Goal: Task Accomplishment & Management: Manage account settings

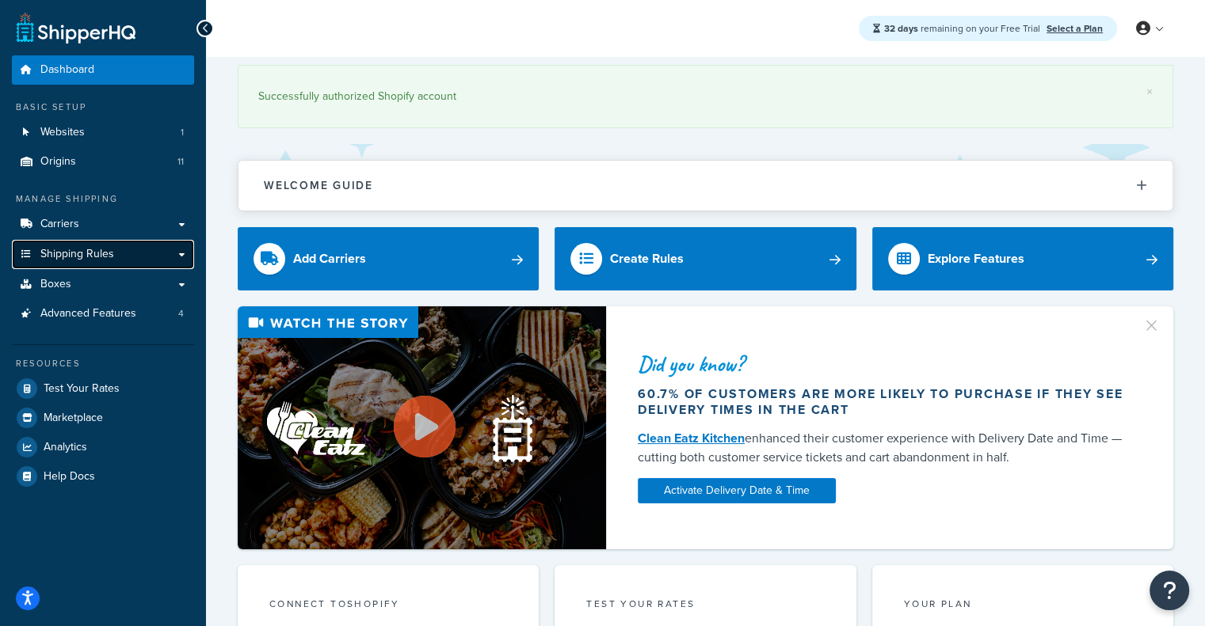
click at [157, 253] on link "Shipping Rules" at bounding box center [103, 254] width 182 height 29
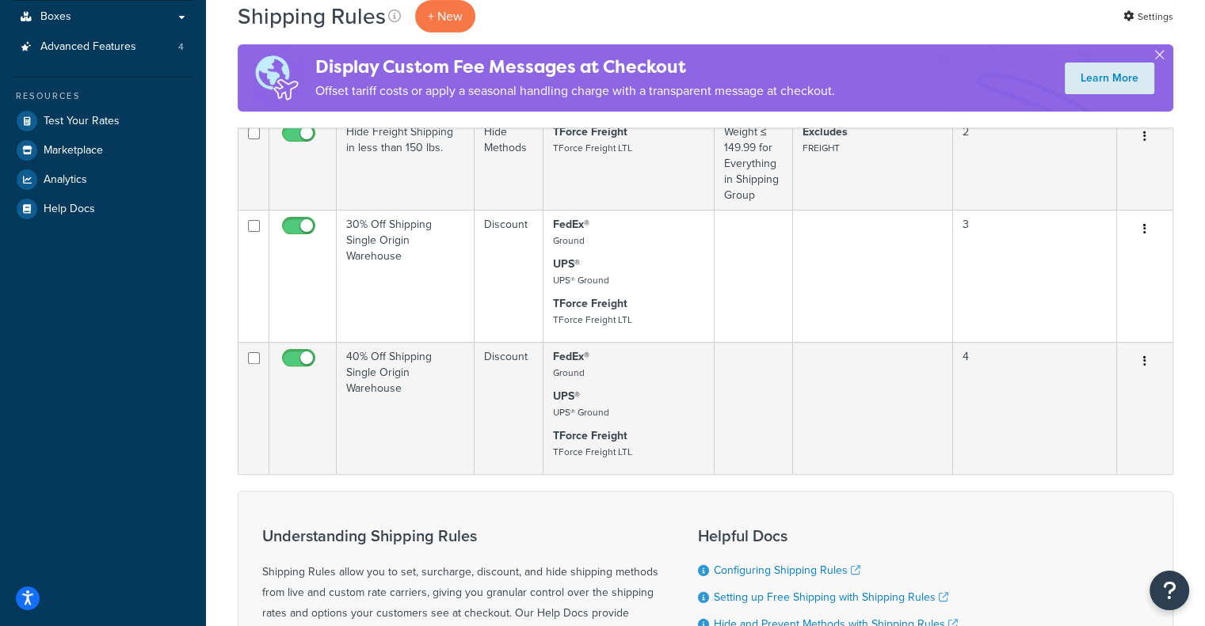
scroll to position [379, 0]
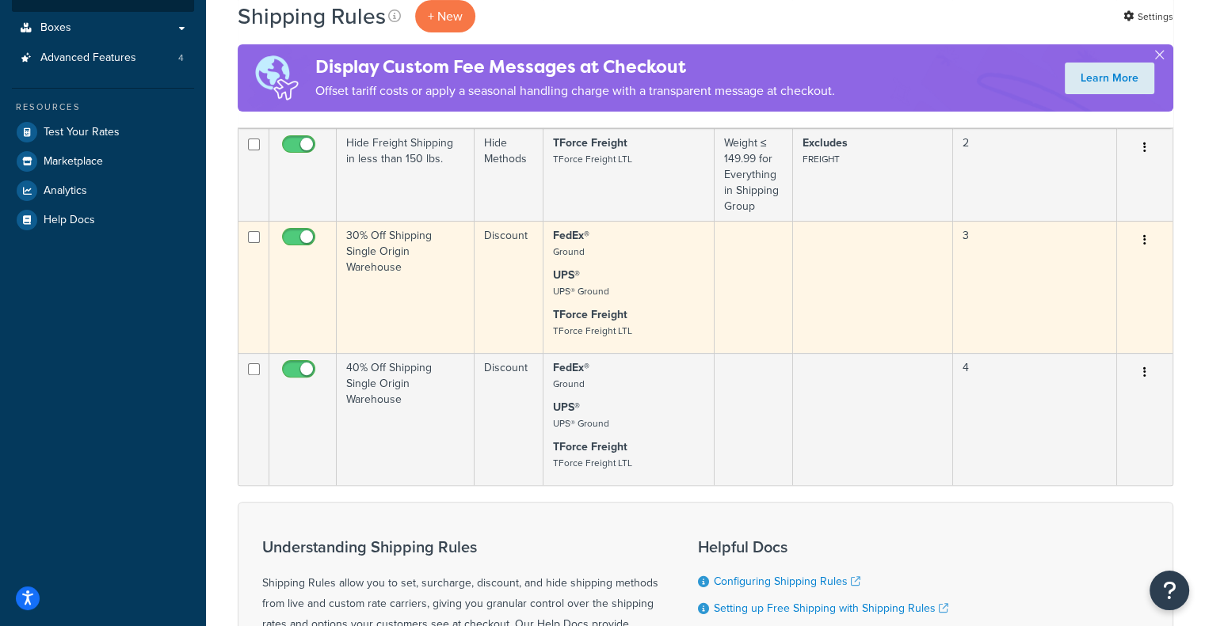
click at [1144, 246] on icon "button" at bounding box center [1144, 239] width 3 height 11
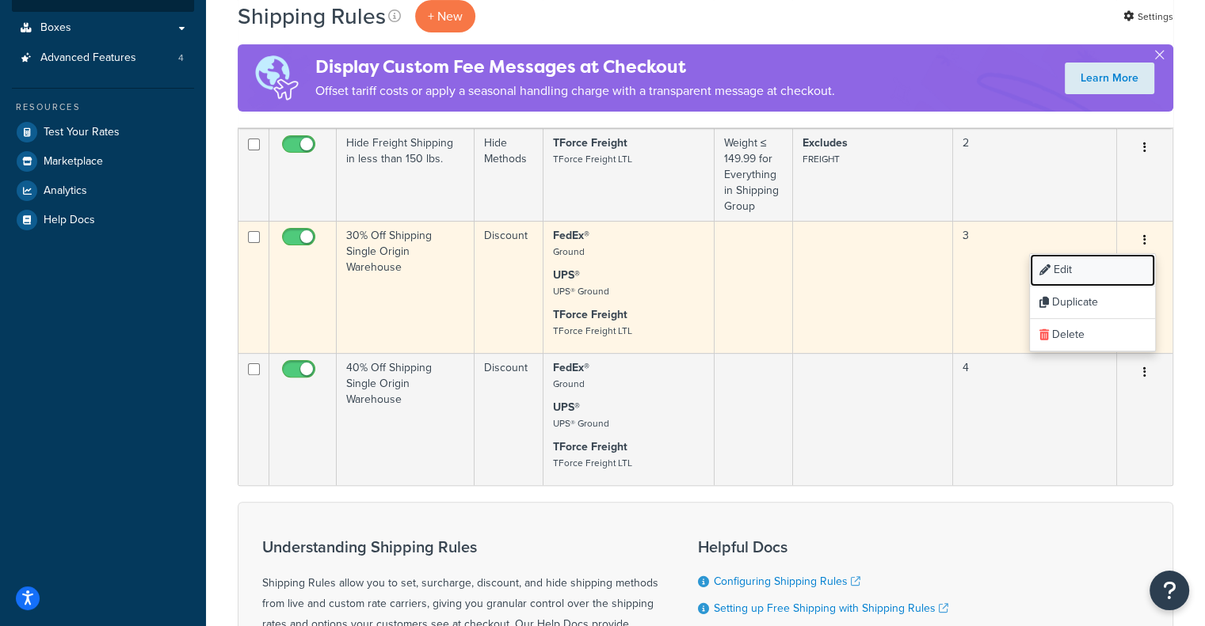
click at [1054, 268] on link "Edit" at bounding box center [1092, 270] width 125 height 32
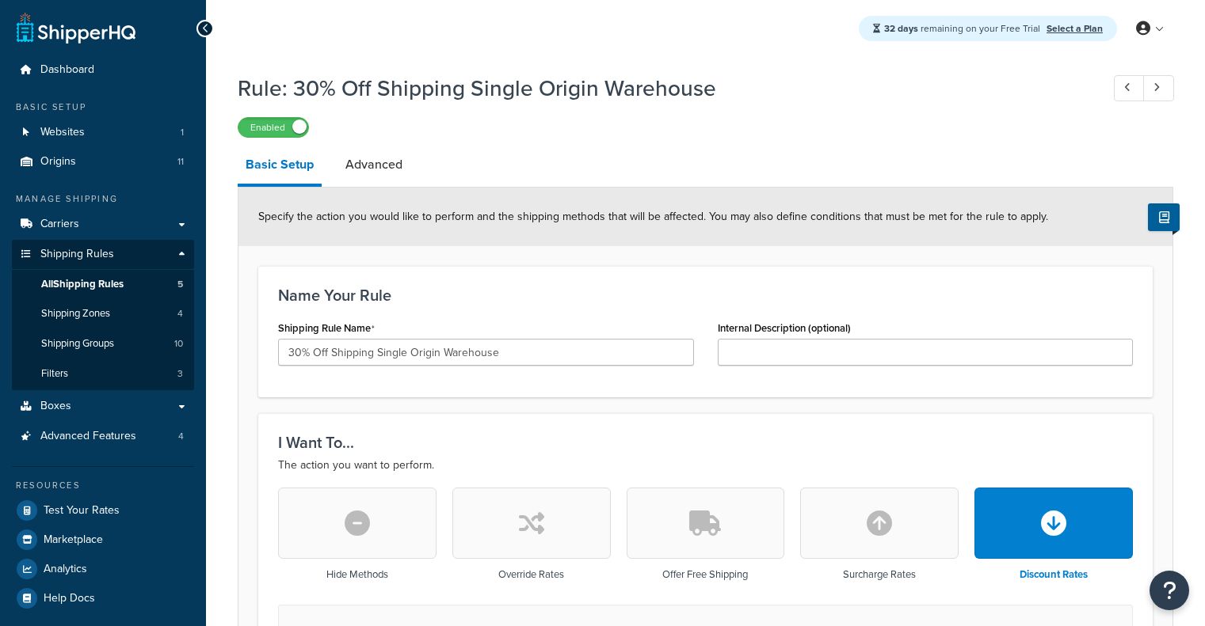
select select "PERCENTAGE"
select select "SHIPPING_GROUP"
drag, startPoint x: 405, startPoint y: 354, endPoint x: 377, endPoint y: 351, distance: 27.9
click at [377, 351] on input "30% Off Shipping Single Origin Warehouse" at bounding box center [486, 352] width 416 height 27
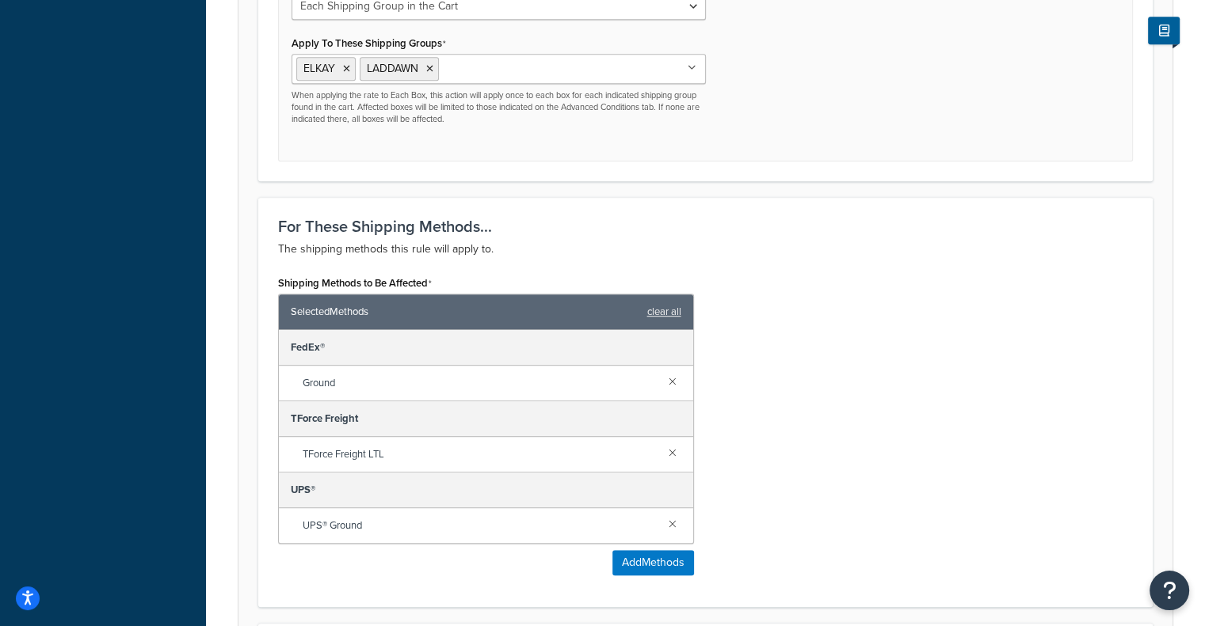
scroll to position [1017, 0]
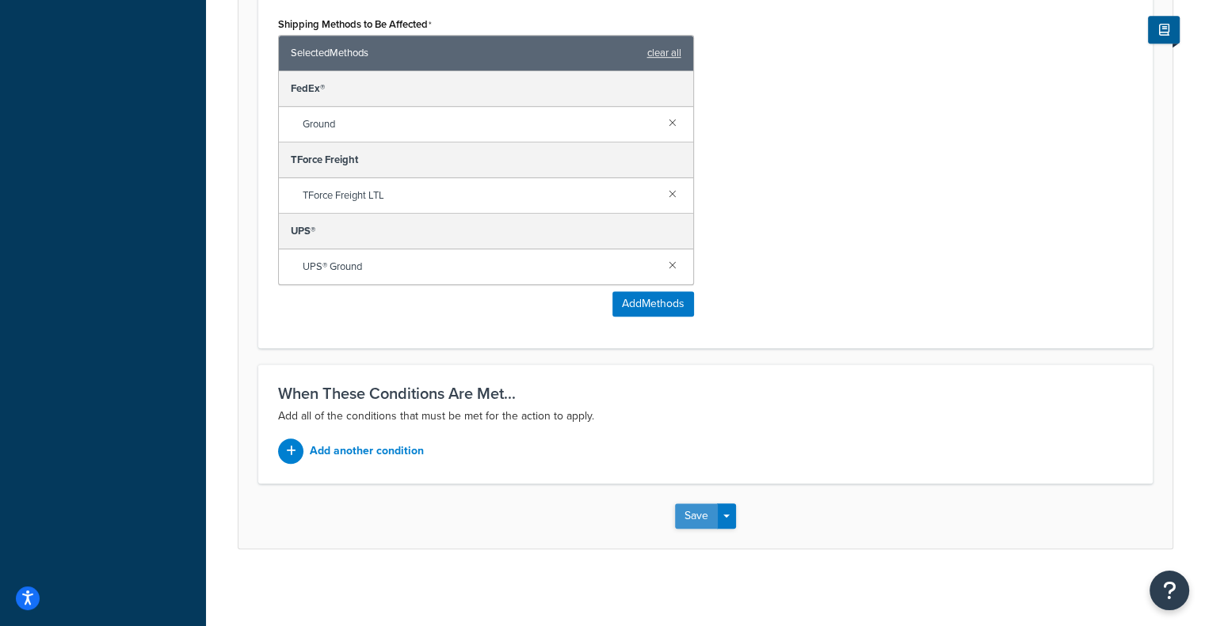
type input "30% Off Shipping Multi Origin Warehouse"
click at [700, 522] on button "Save" at bounding box center [696, 516] width 43 height 25
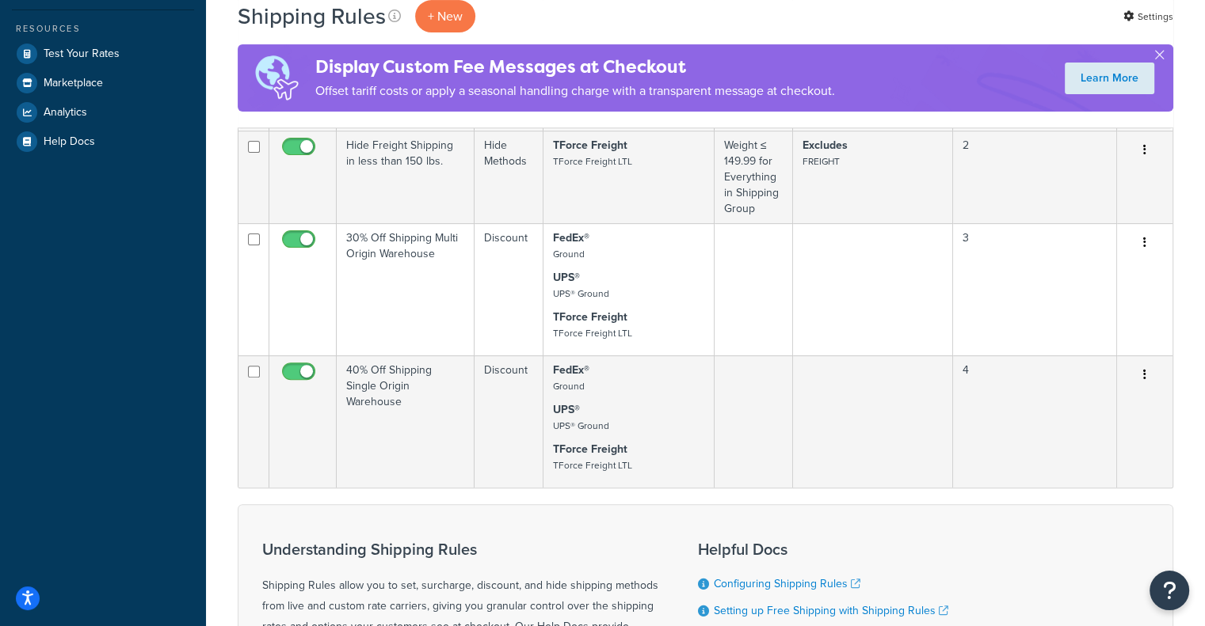
scroll to position [498, 0]
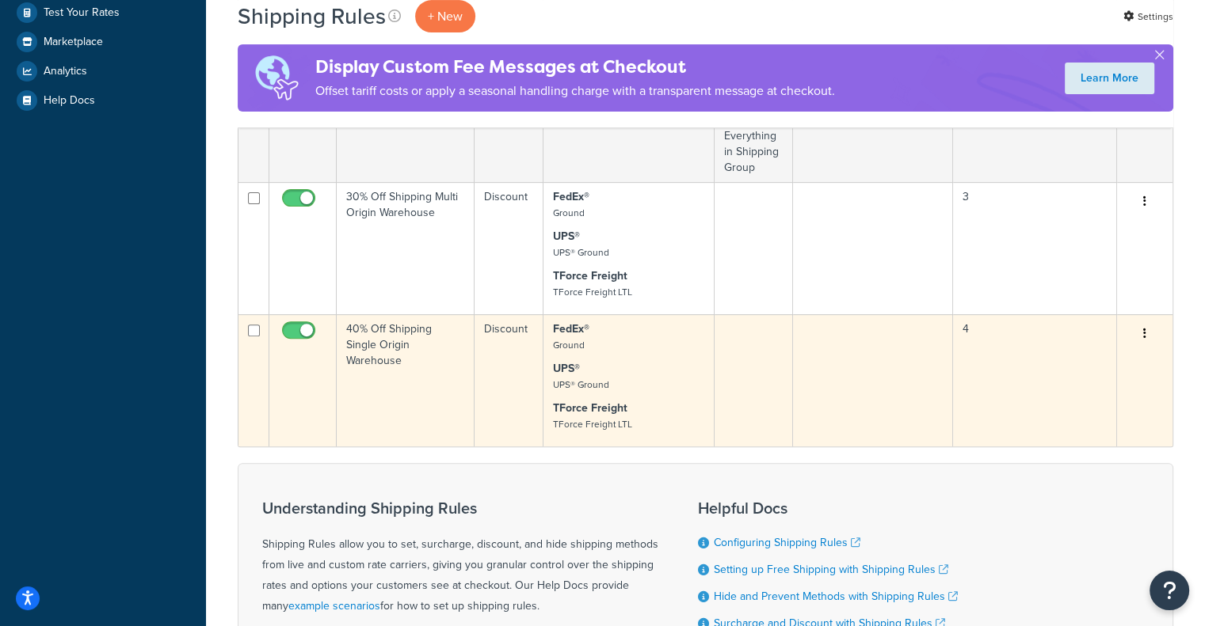
click at [716, 360] on td at bounding box center [753, 380] width 78 height 132
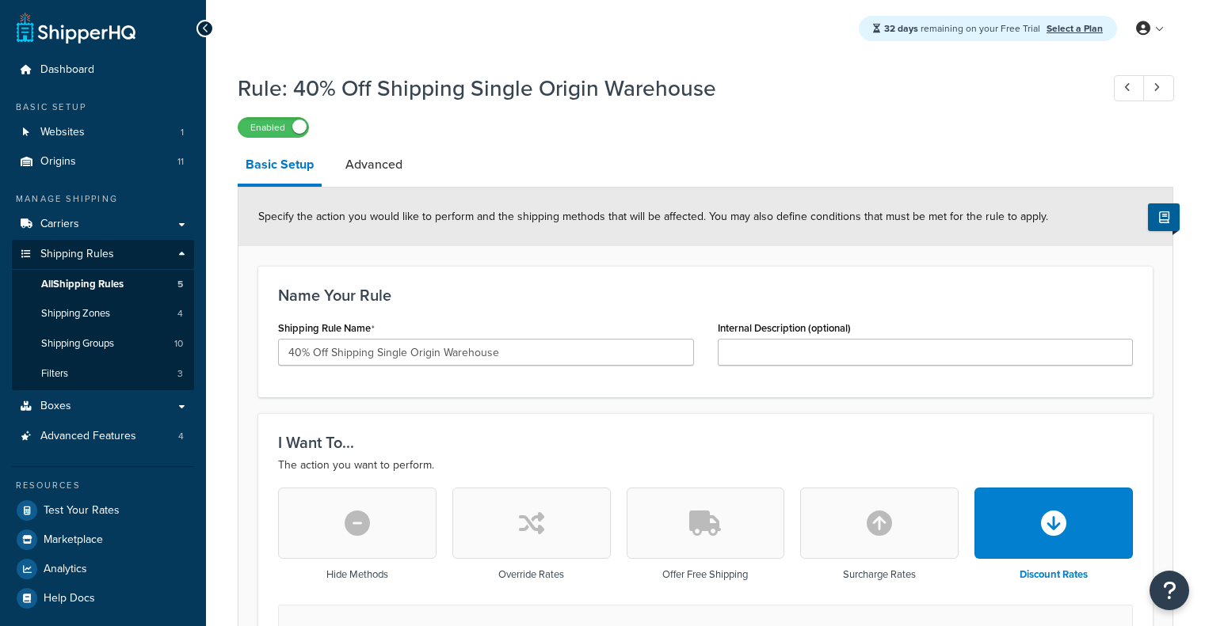
select select "PERCENTAGE"
select select "SHIPPING_GROUP"
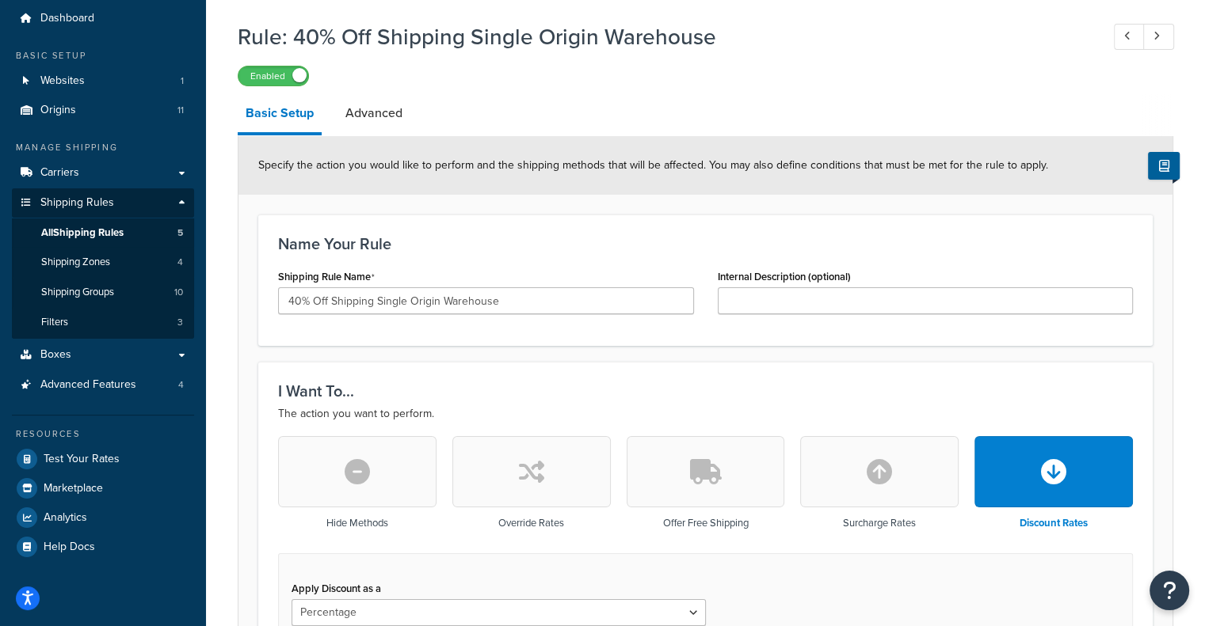
scroll to position [27, 0]
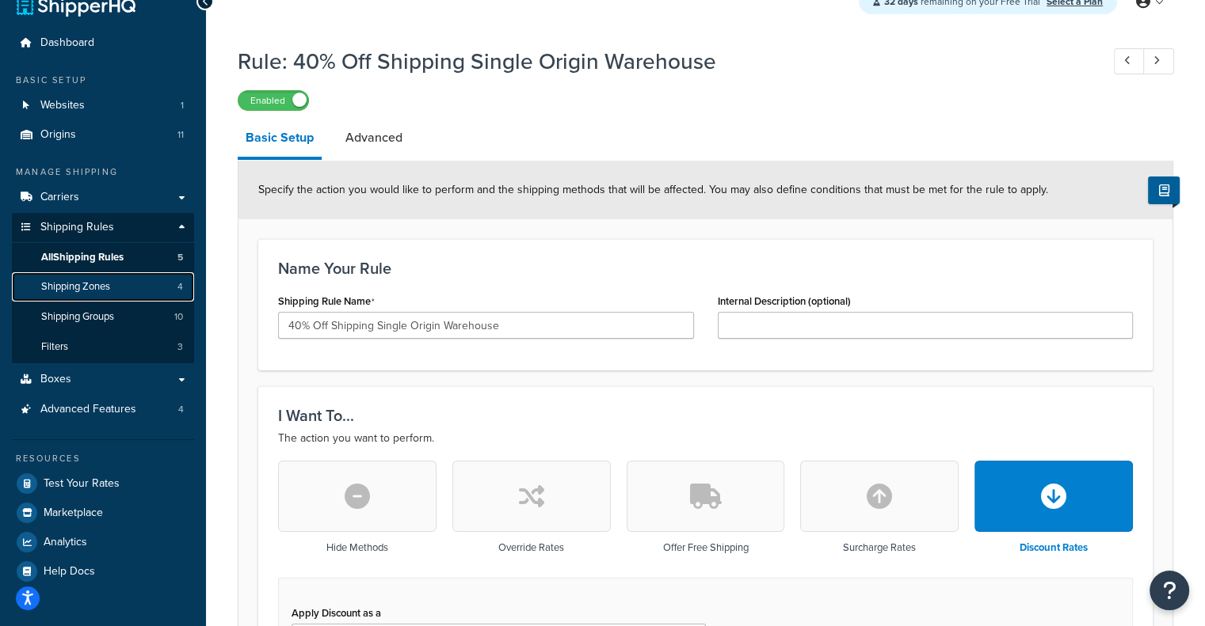
click at [124, 284] on link "Shipping Zones 4" at bounding box center [103, 286] width 182 height 29
click at [163, 251] on link "All Shipping Rules 5" at bounding box center [103, 257] width 182 height 29
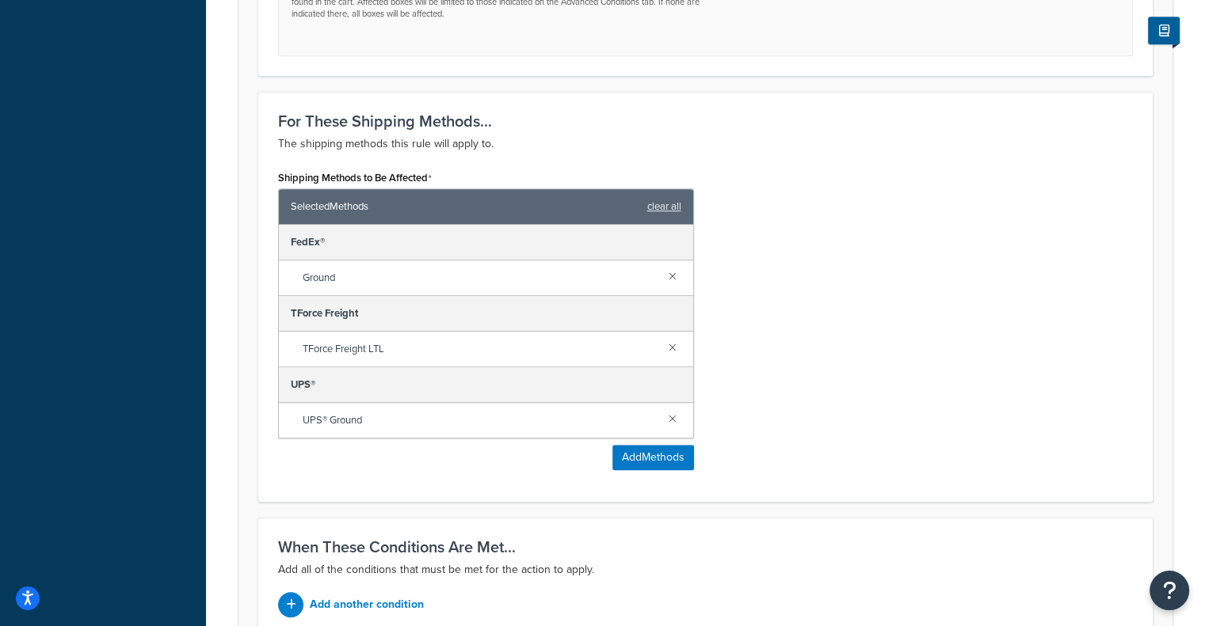
scroll to position [1045, 0]
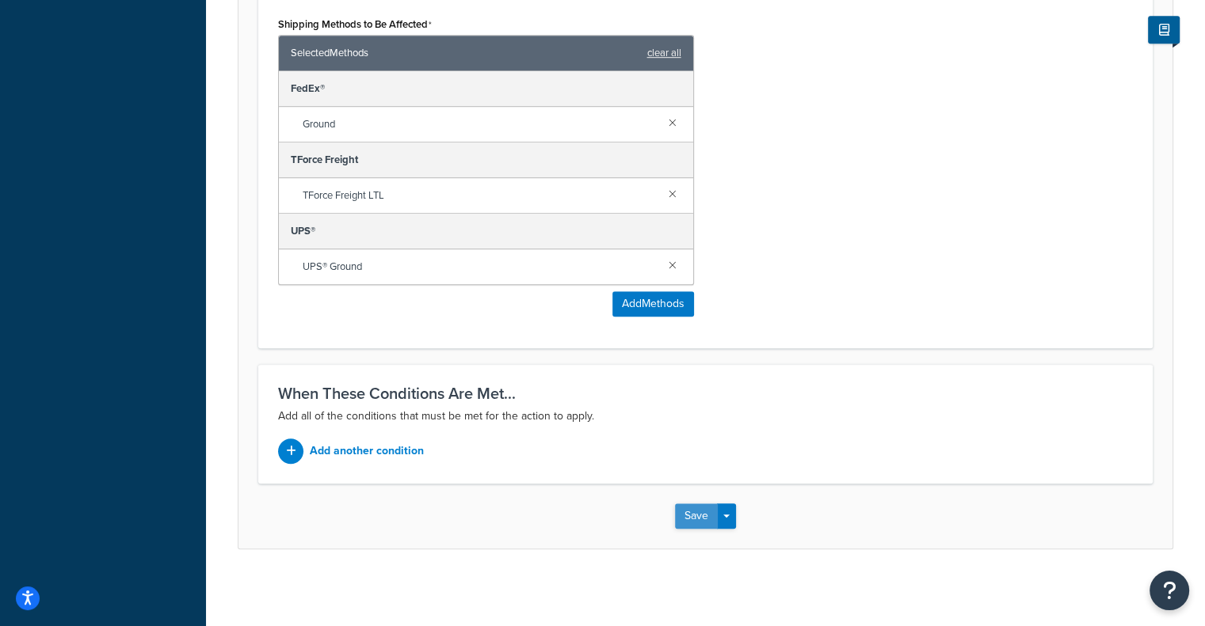
click at [691, 505] on button "Save" at bounding box center [696, 516] width 43 height 25
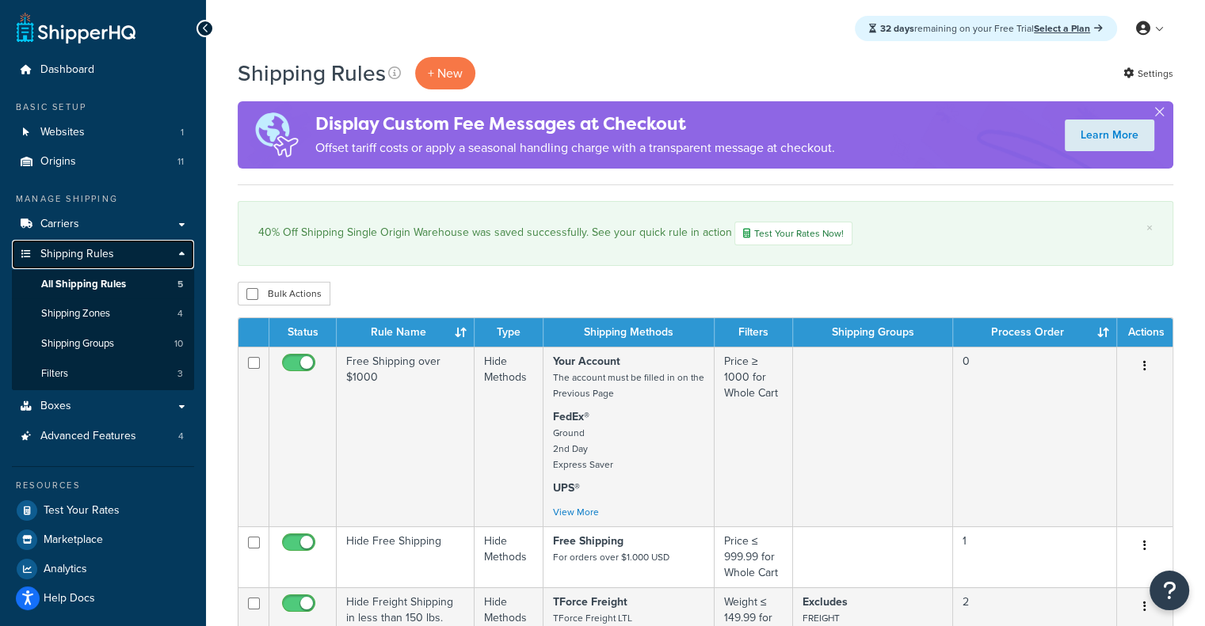
click at [123, 259] on link "Shipping Rules" at bounding box center [103, 254] width 182 height 29
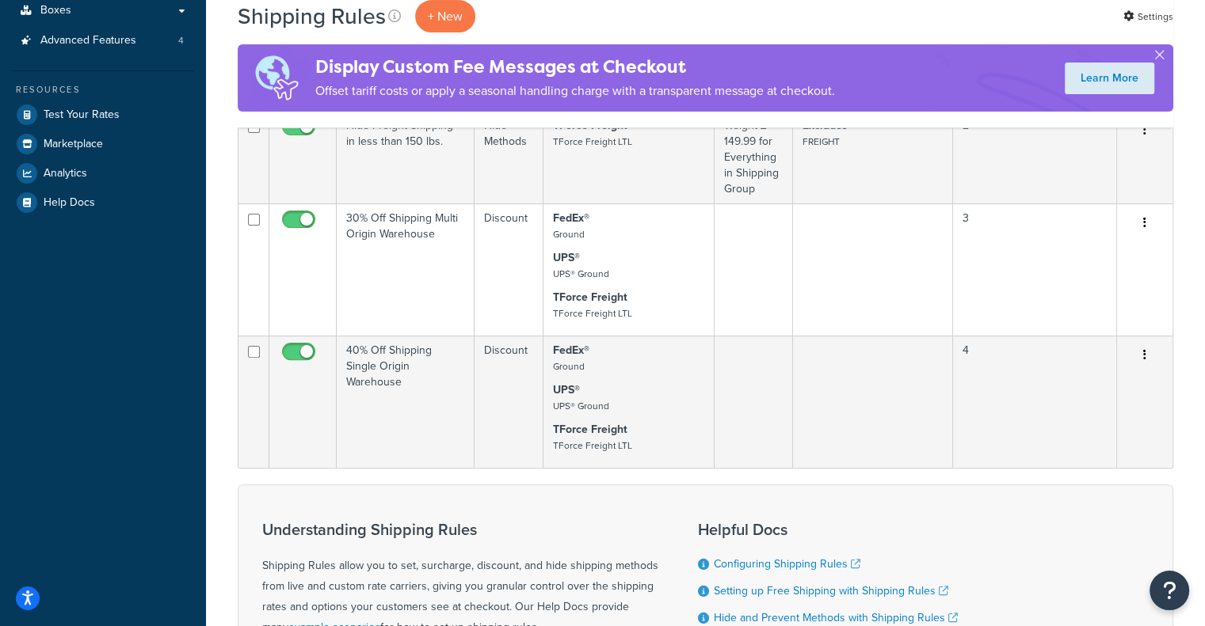
scroll to position [412, 0]
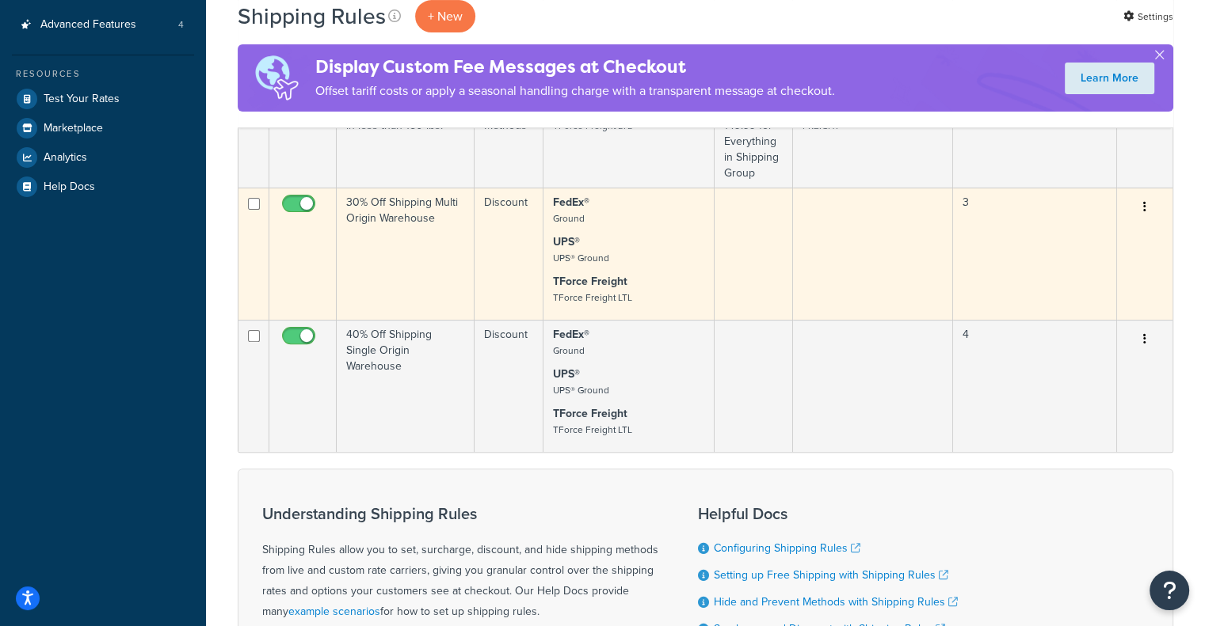
click at [1142, 208] on button "button" at bounding box center [1144, 207] width 22 height 25
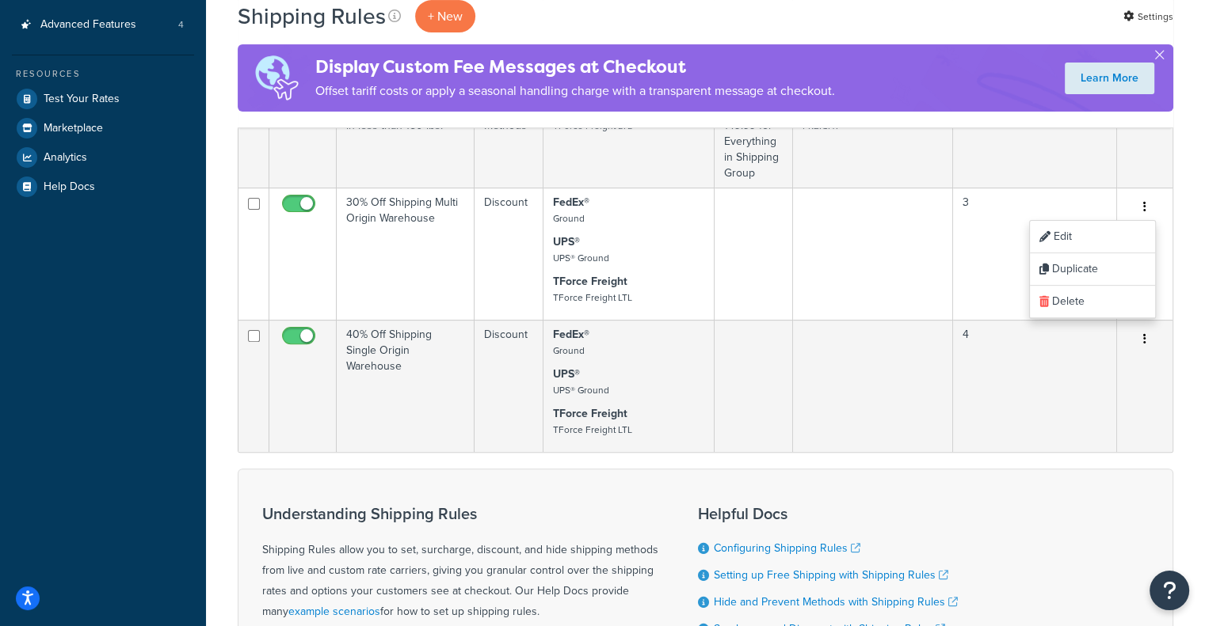
click at [942, 512] on h3 "Helpful Docs" at bounding box center [828, 513] width 260 height 17
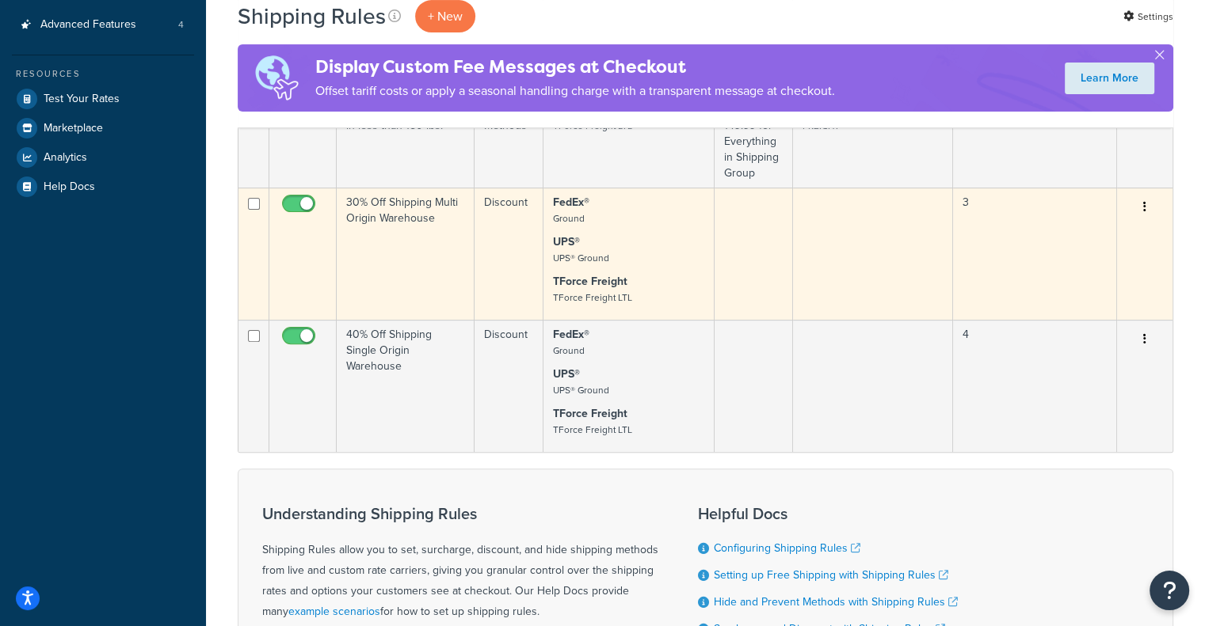
click at [1146, 213] on button "button" at bounding box center [1144, 207] width 22 height 25
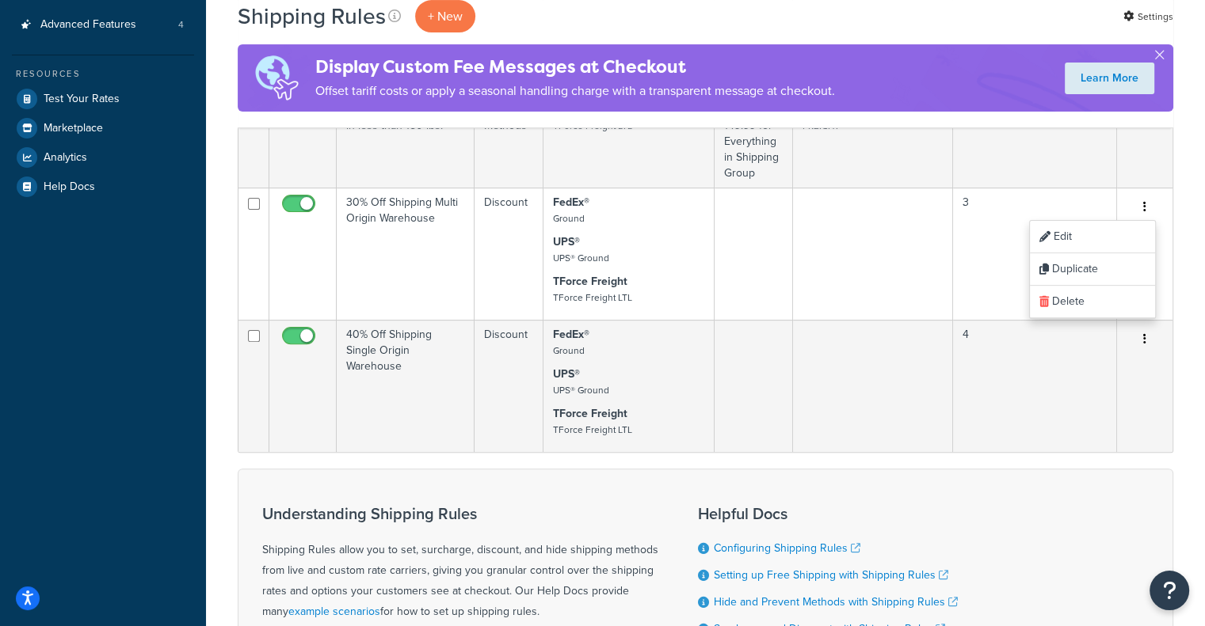
click at [830, 469] on form "Status Rule Name Type Shipping Methods Filters Shipping Groups Process Order Ac…" at bounding box center [705, 289] width 935 height 928
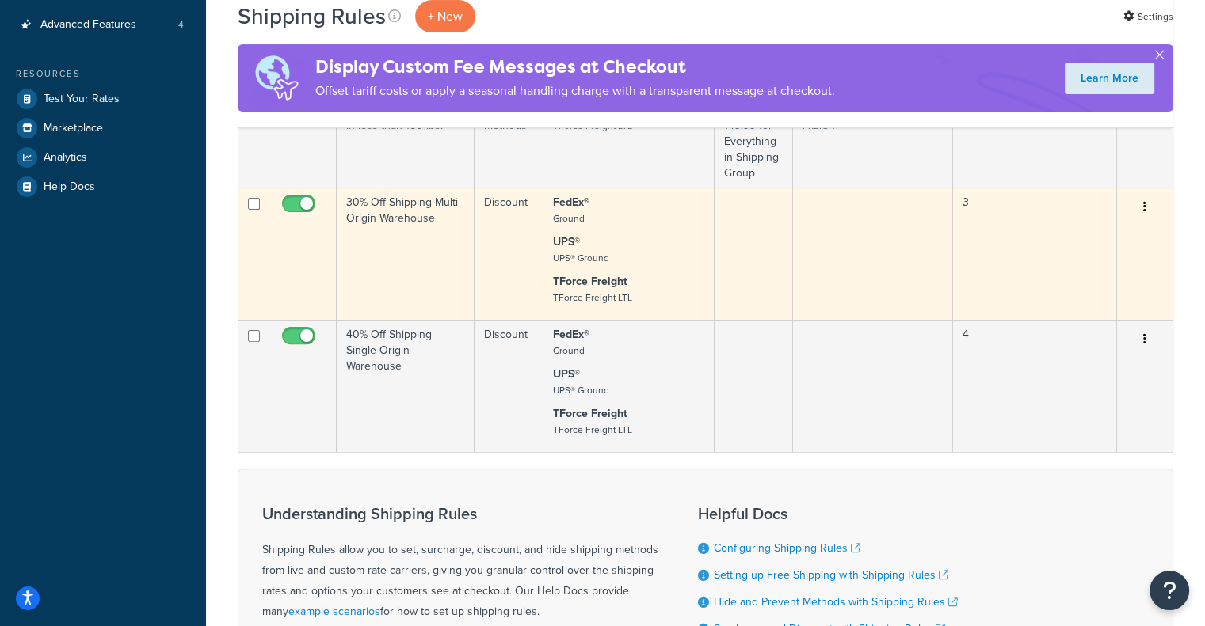
click at [1145, 209] on icon "button" at bounding box center [1144, 206] width 3 height 11
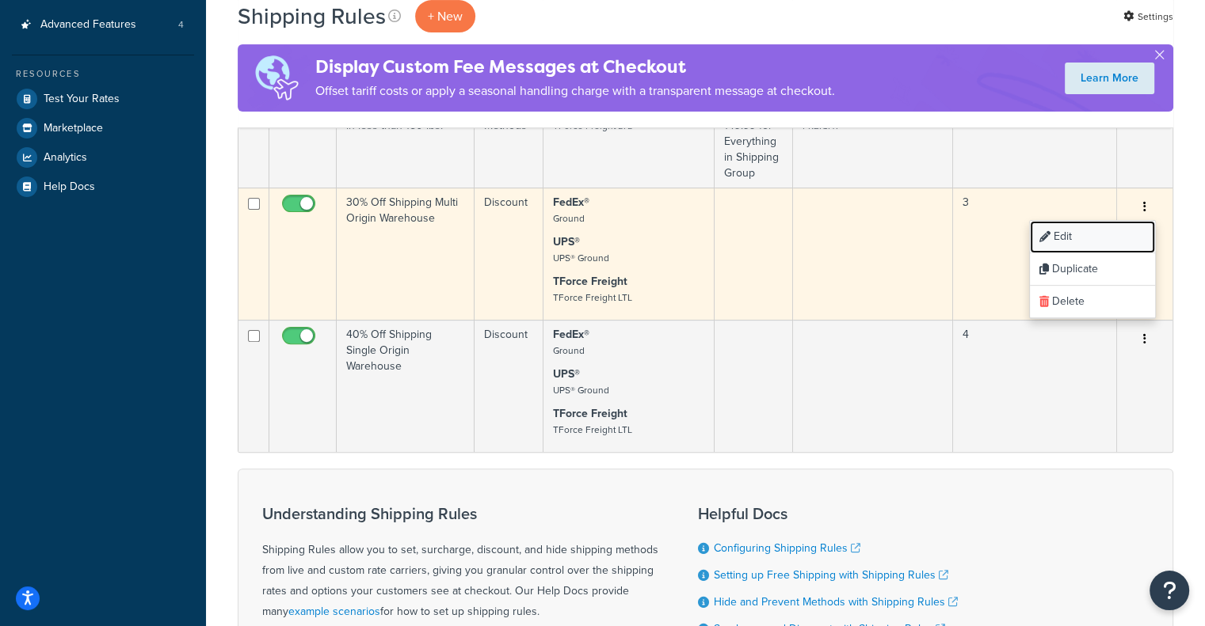
click at [1073, 238] on link "Edit" at bounding box center [1092, 237] width 125 height 32
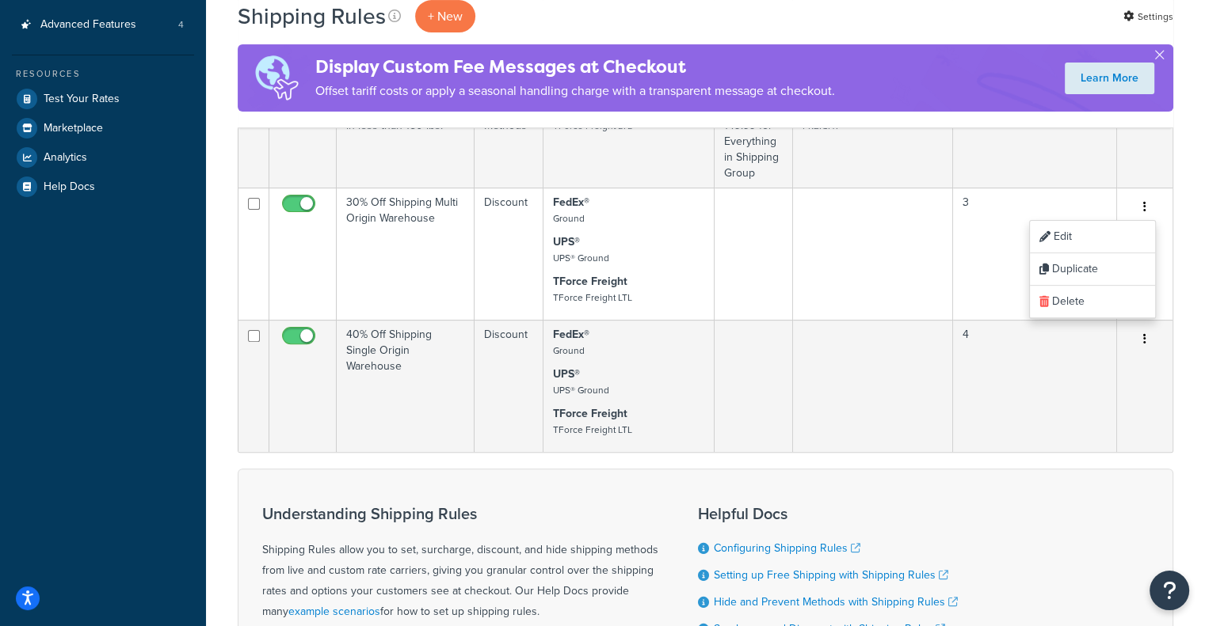
click at [1106, 491] on div "Understanding Shipping Rules Shipping Rules allow you to set, surcharge, discou…" at bounding box center [705, 611] width 935 height 284
click at [789, 21] on div "Shipping Rules + New Settings" at bounding box center [705, 16] width 935 height 32
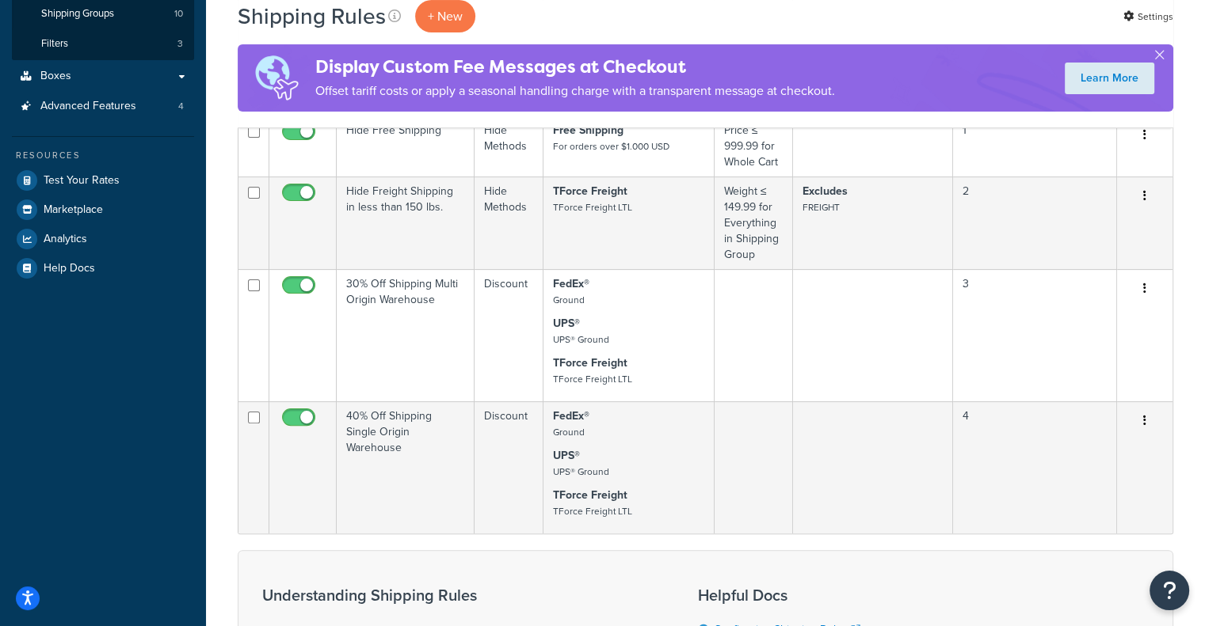
scroll to position [329, 0]
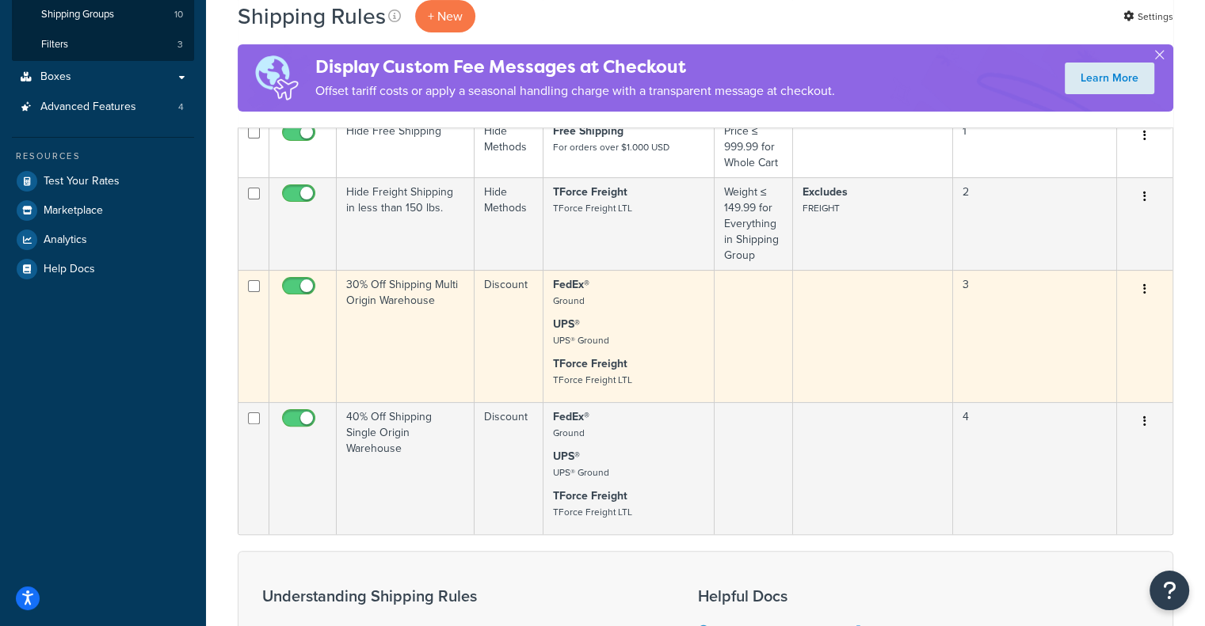
click at [1148, 294] on button "button" at bounding box center [1144, 289] width 22 height 25
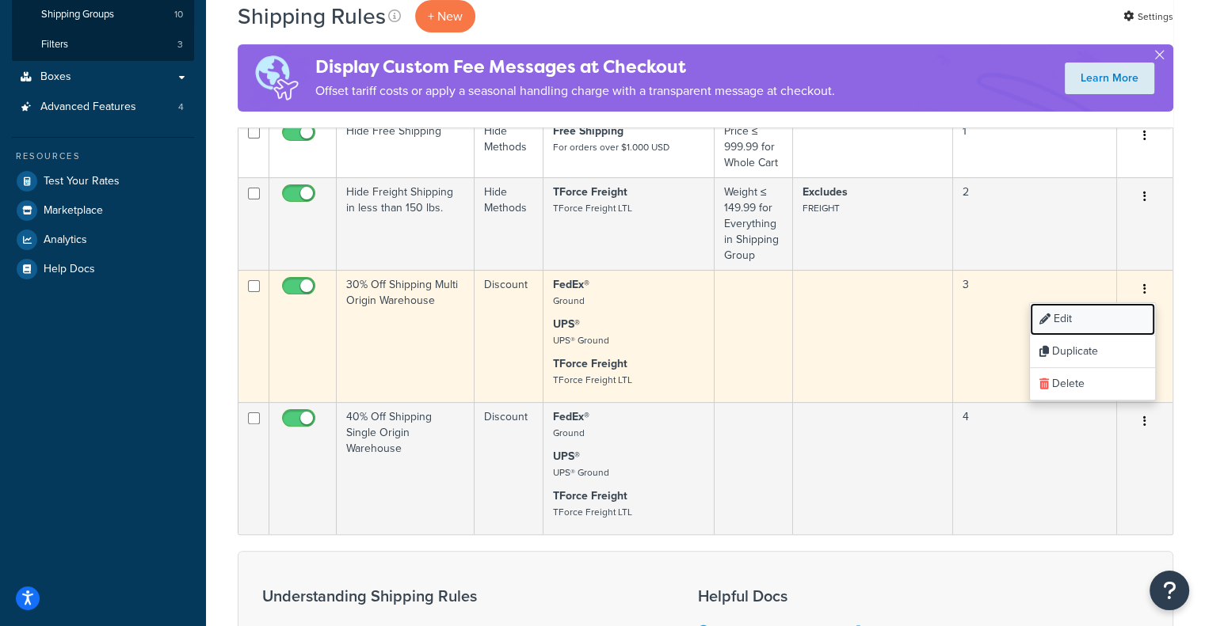
click at [1108, 321] on link "Edit" at bounding box center [1092, 319] width 125 height 32
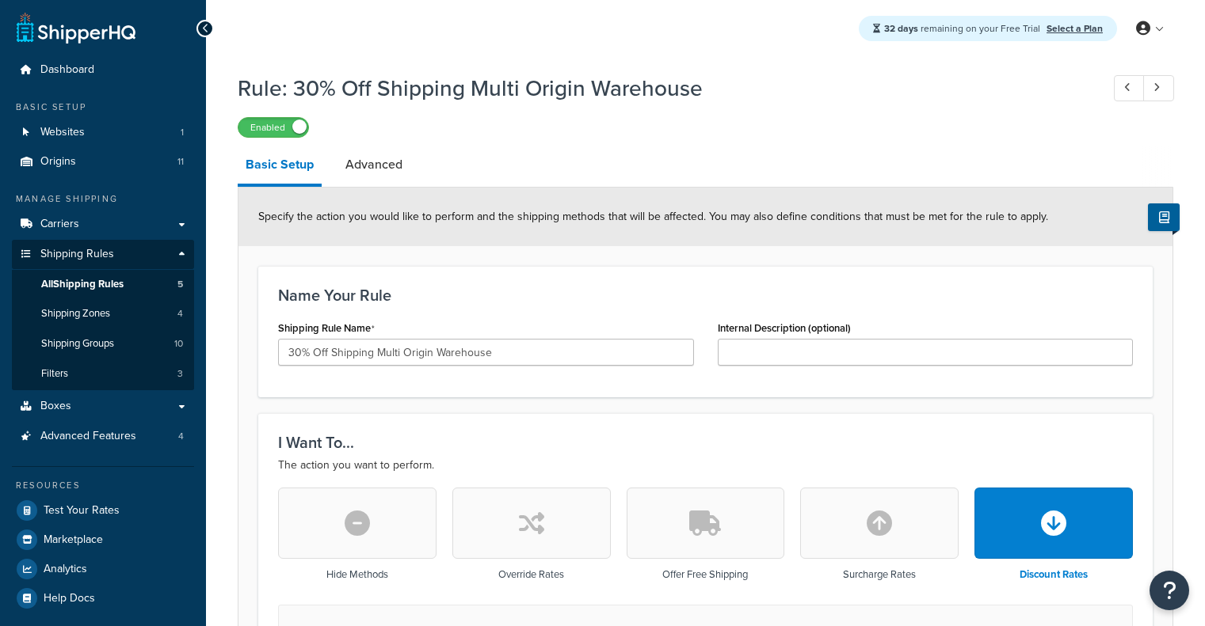
select select "PERCENTAGE"
select select "SHIPPING_GROUP"
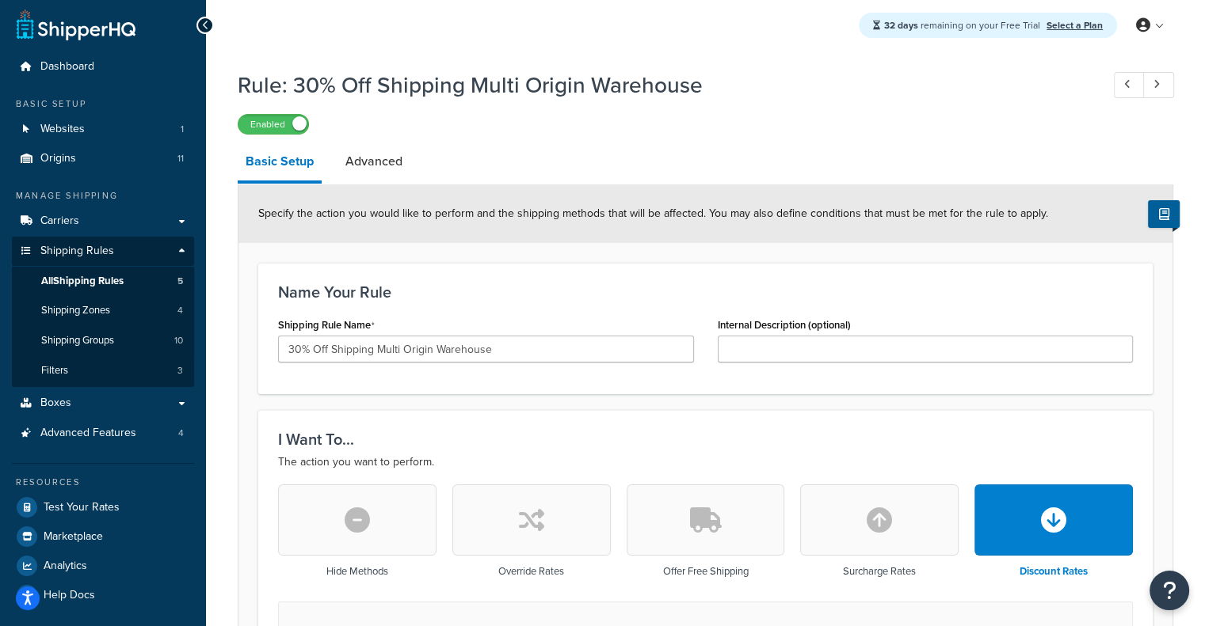
scroll to position [9, 0]
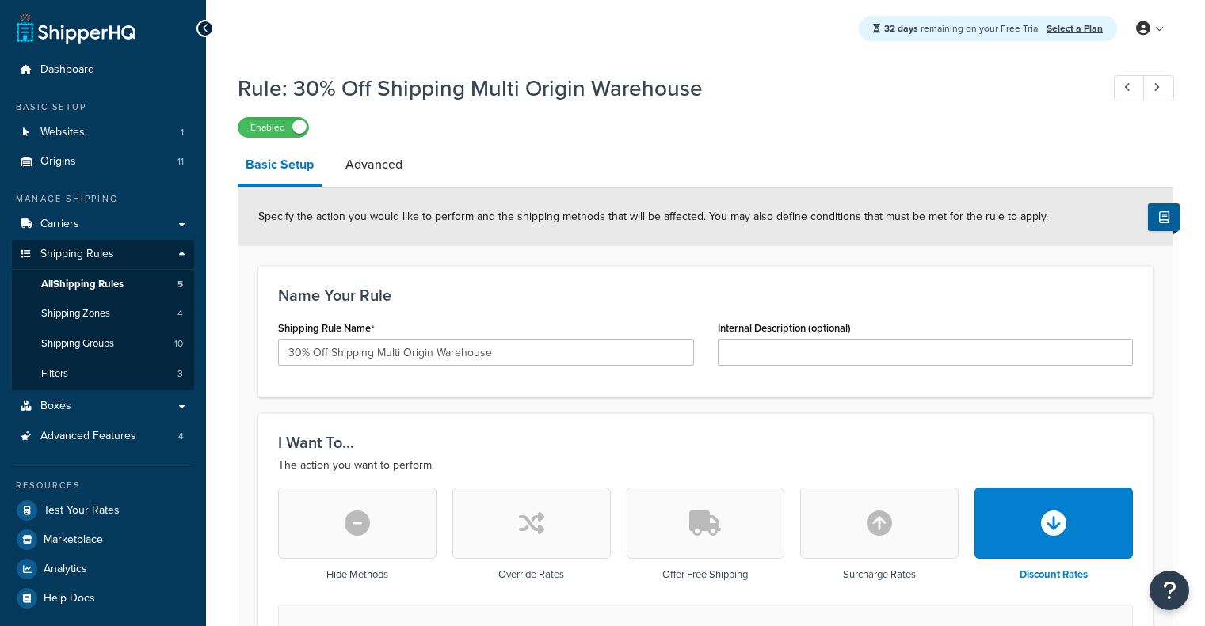
select select "PERCENTAGE"
select select "SHIPPING_GROUP"
click at [298, 352] on input "30% Off Shipping Multi Origin Warehouse" at bounding box center [486, 352] width 416 height 27
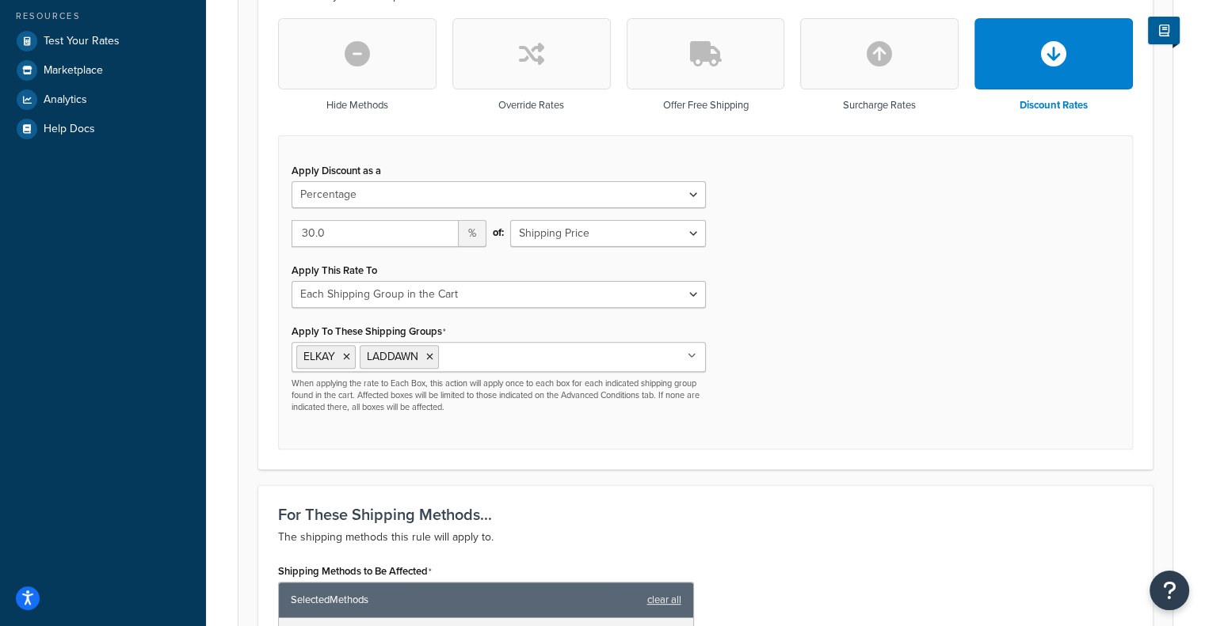
scroll to position [468, 0]
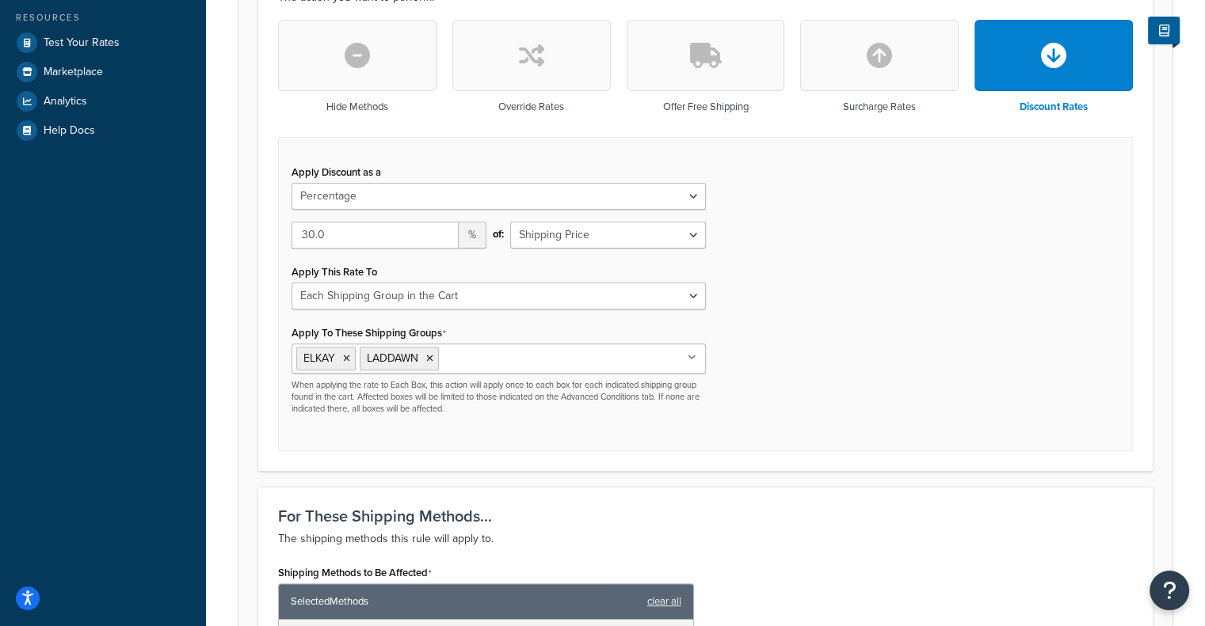
type input "35% Off Shipping Multi Origin Warehouse"
click at [307, 235] on input "30.0" at bounding box center [374, 235] width 167 height 27
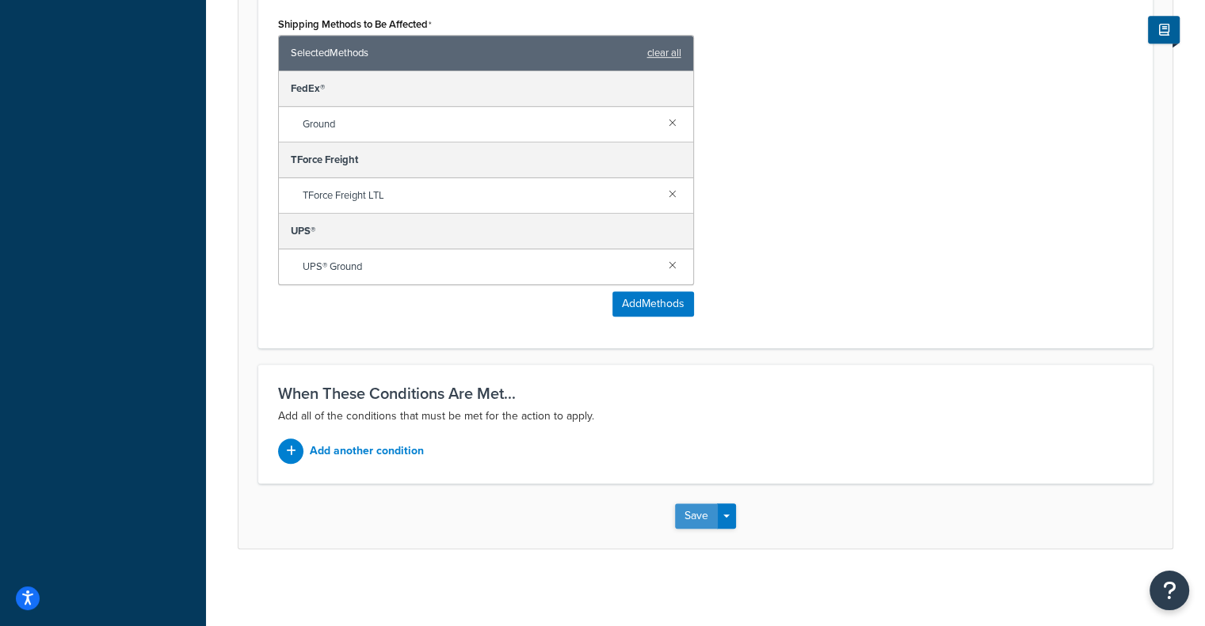
type input "35.0"
click at [697, 520] on button "Save" at bounding box center [696, 516] width 43 height 25
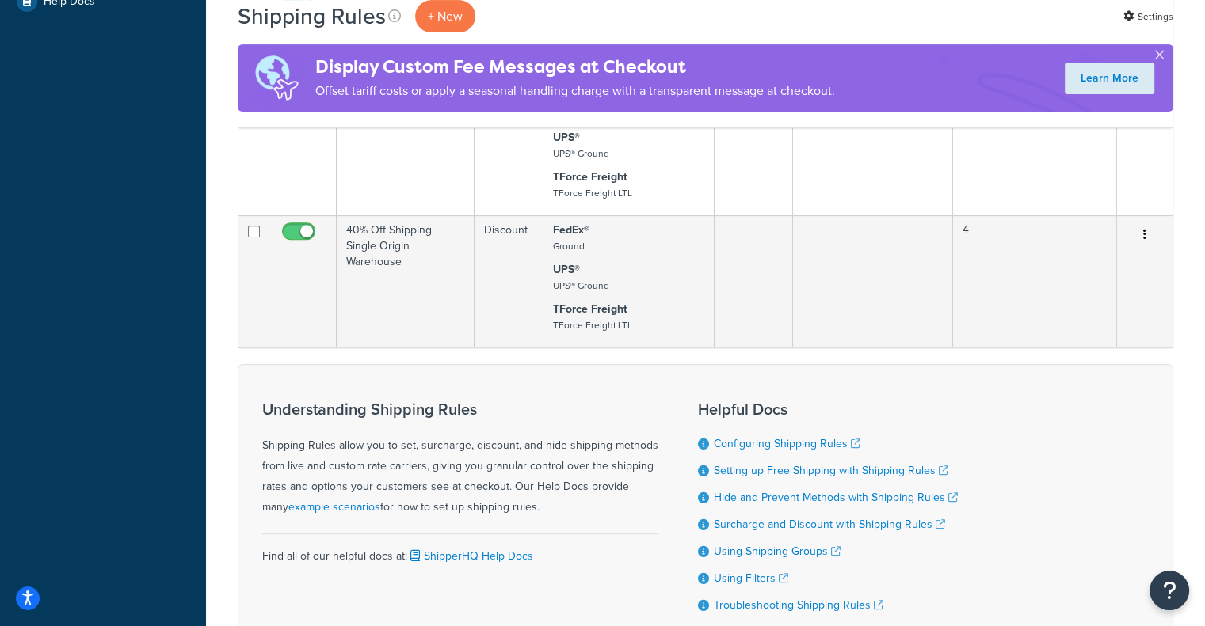
scroll to position [592, 0]
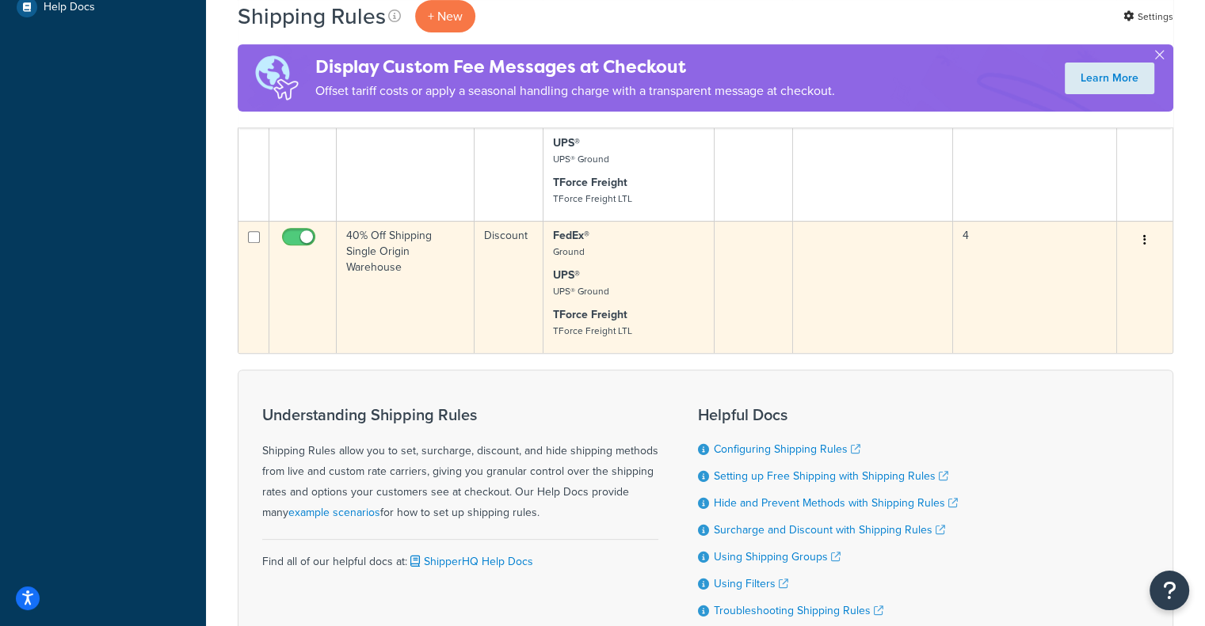
click at [629, 299] on p "UPS® UPS® Ground" at bounding box center [628, 284] width 151 height 32
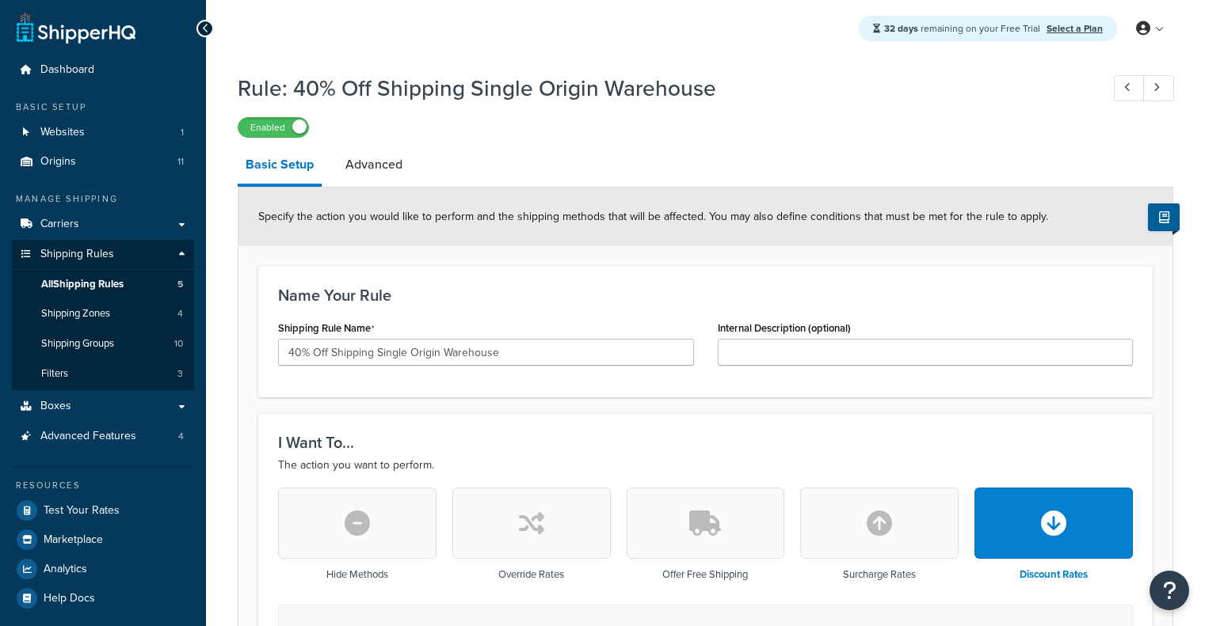
select select "PERCENTAGE"
select select "SHIPPING_GROUP"
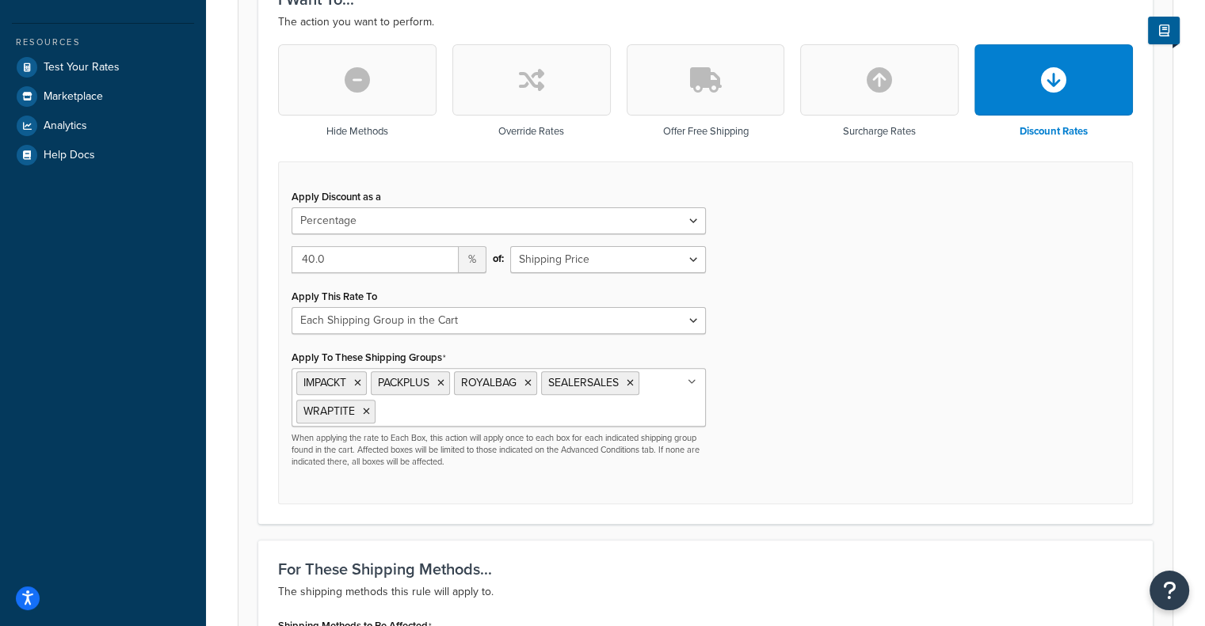
scroll to position [450, 0]
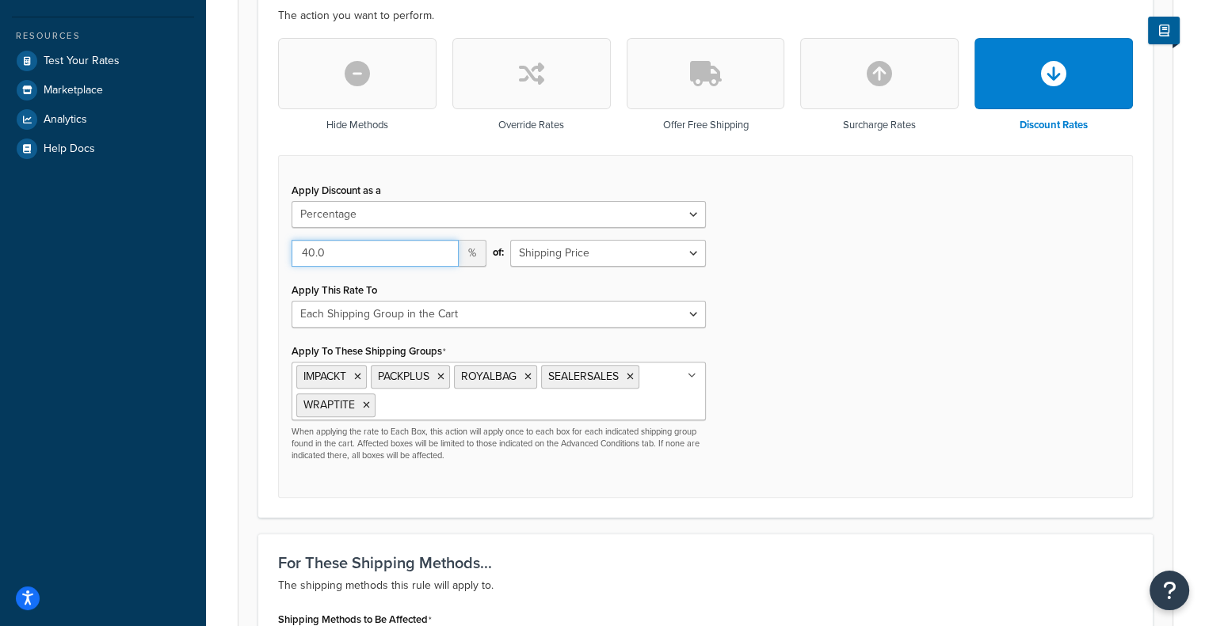
click at [310, 251] on input "40.0" at bounding box center [374, 253] width 167 height 27
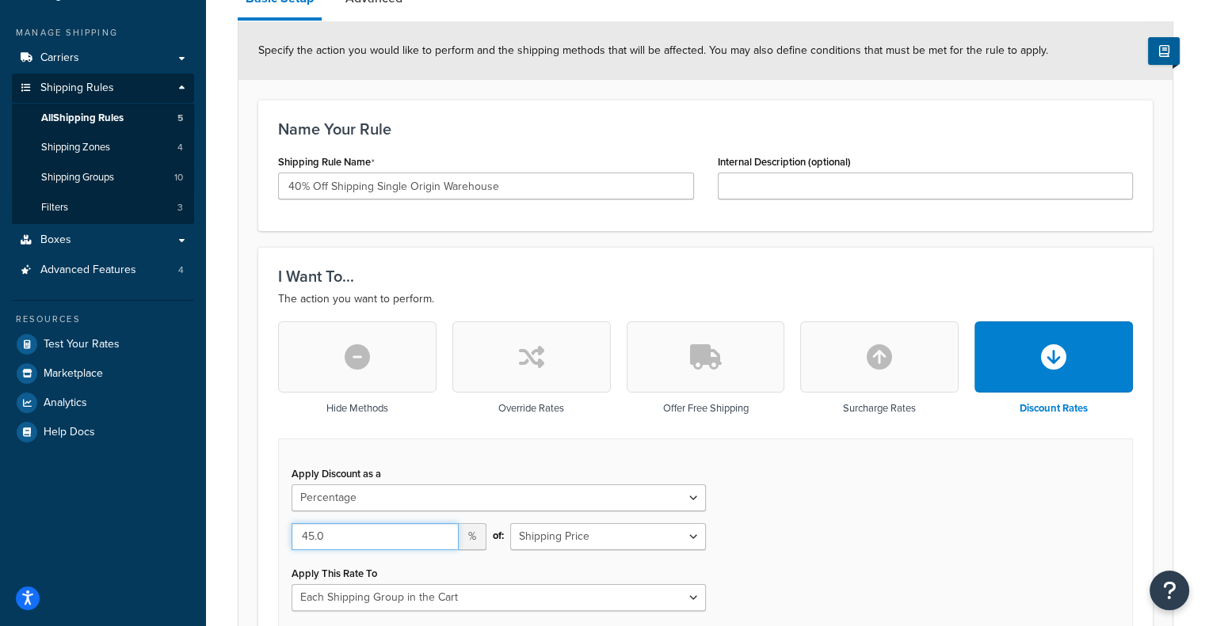
scroll to position [0, 0]
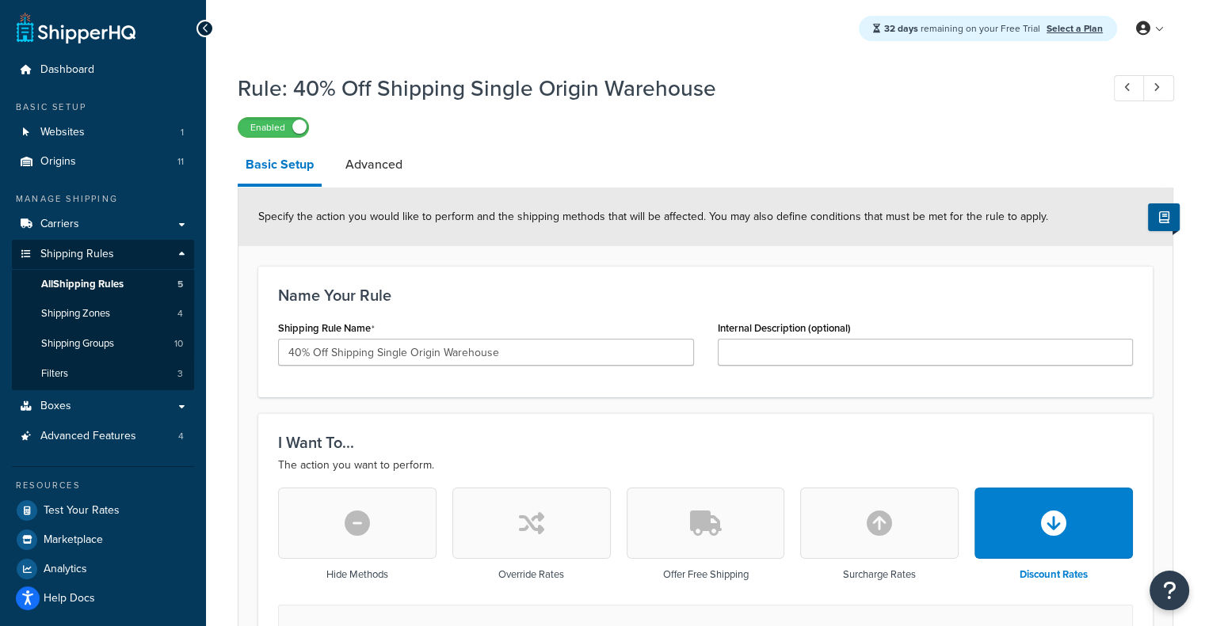
type input "45.0"
click at [296, 354] on input "40% Off Shipping Single Origin Warehouse" at bounding box center [486, 352] width 416 height 27
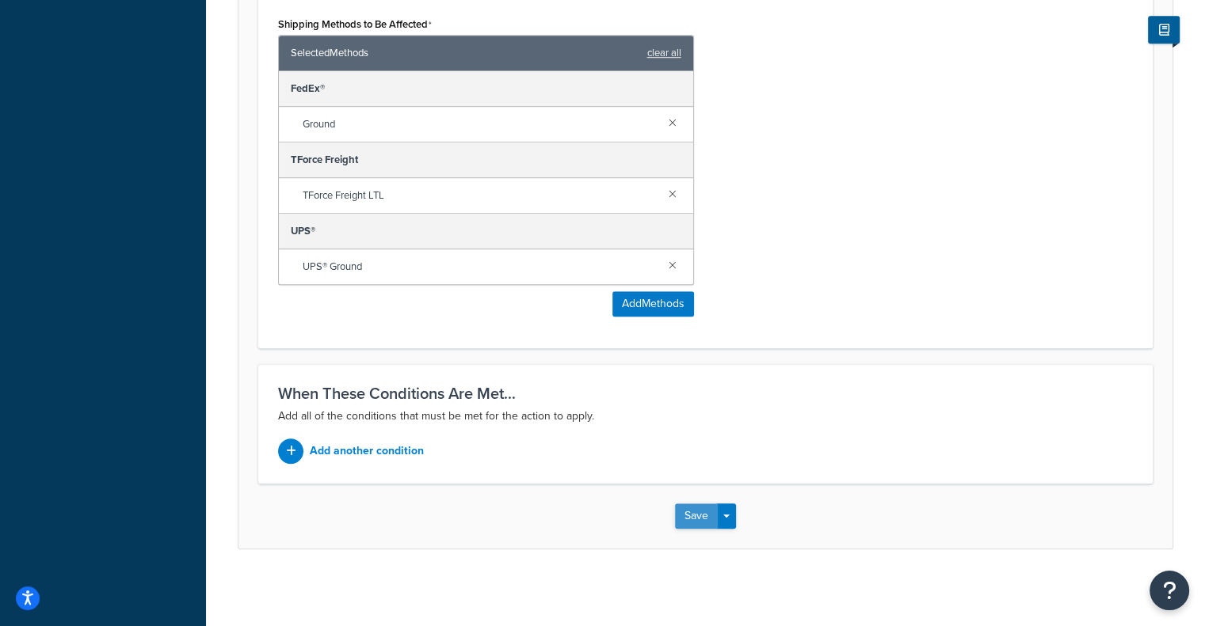
type input "45% Off Shipping Single Origin Warehouse"
click at [681, 520] on button "Save" at bounding box center [696, 516] width 43 height 25
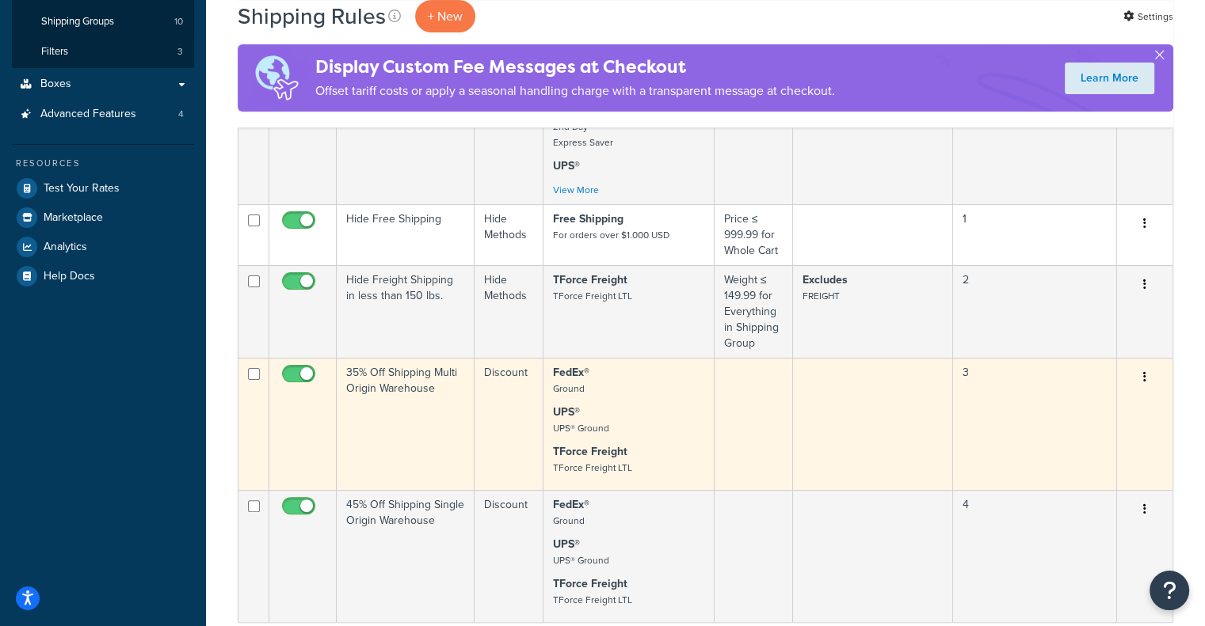
click at [425, 436] on td "35% Off Shipping Multi Origin Warehouse" at bounding box center [406, 424] width 138 height 132
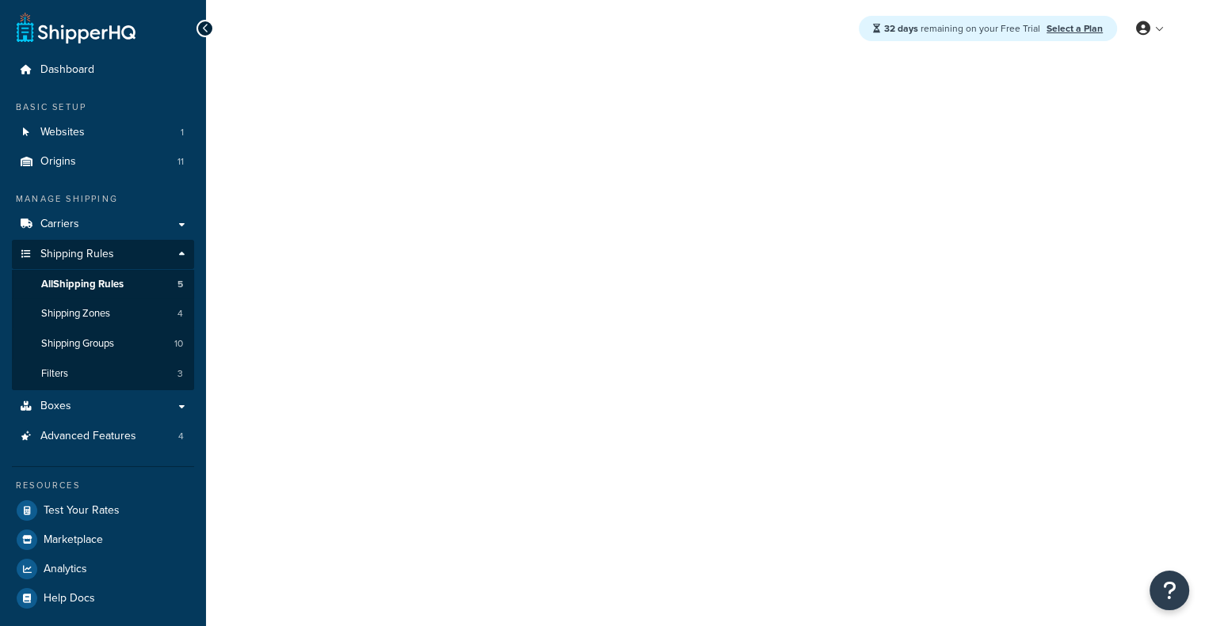
select select "PERCENTAGE"
select select "SHIPPING_GROUP"
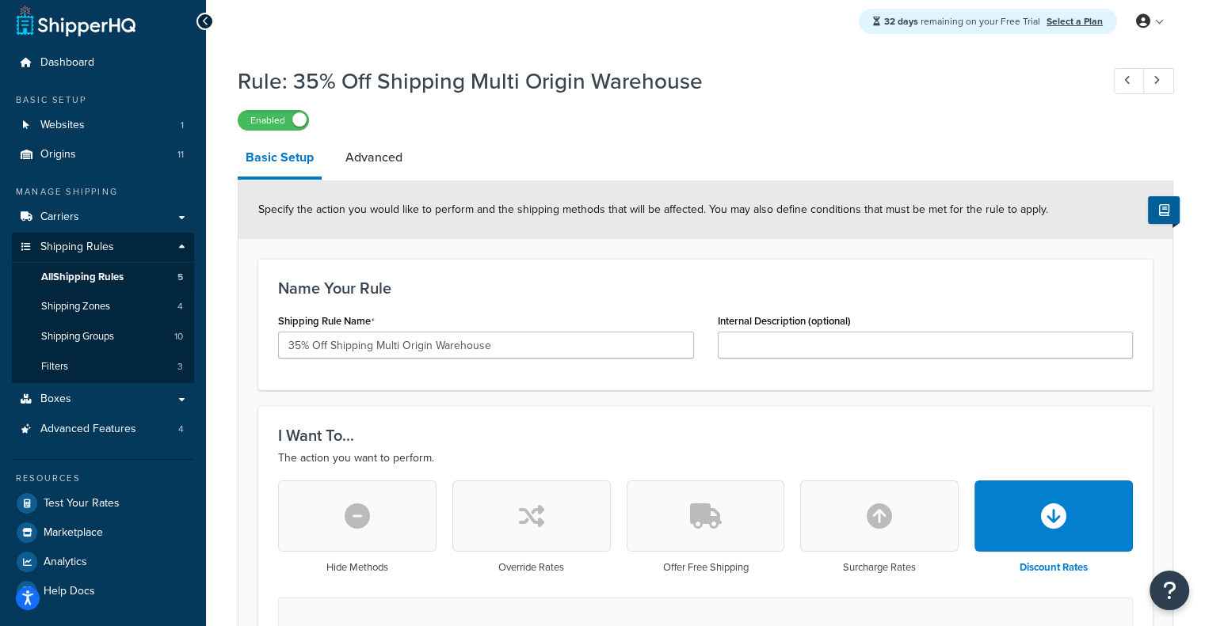
scroll to position [3, 0]
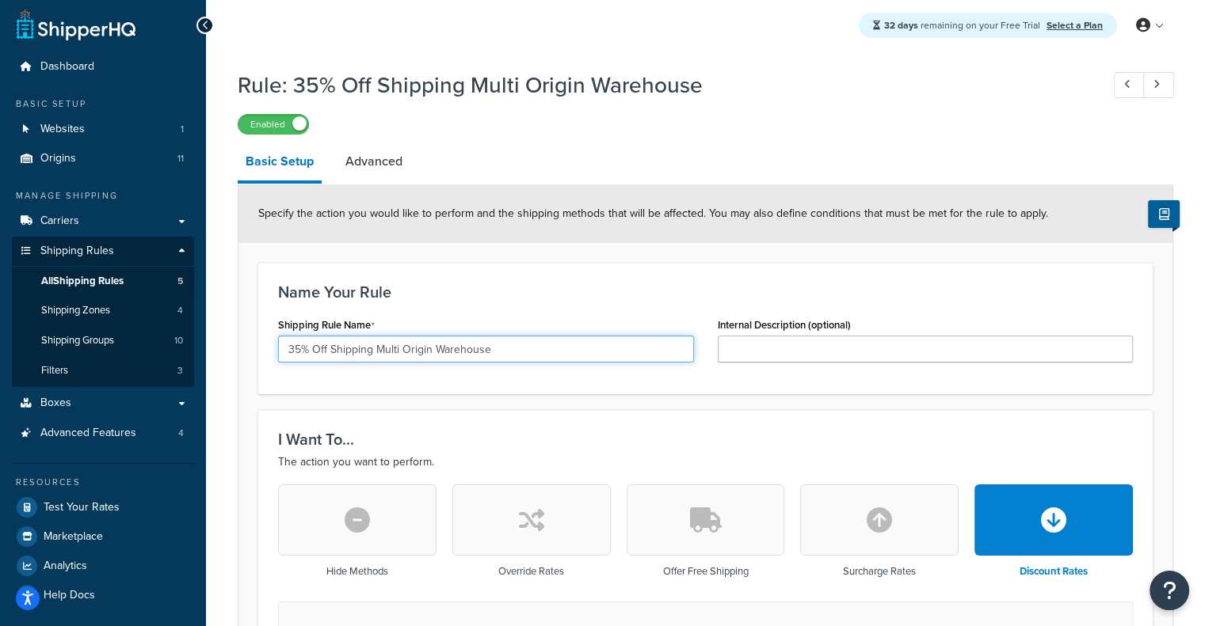
drag, startPoint x: 297, startPoint y: 351, endPoint x: 238, endPoint y: 340, distance: 59.6
drag, startPoint x: 299, startPoint y: 352, endPoint x: 224, endPoint y: 341, distance: 75.2
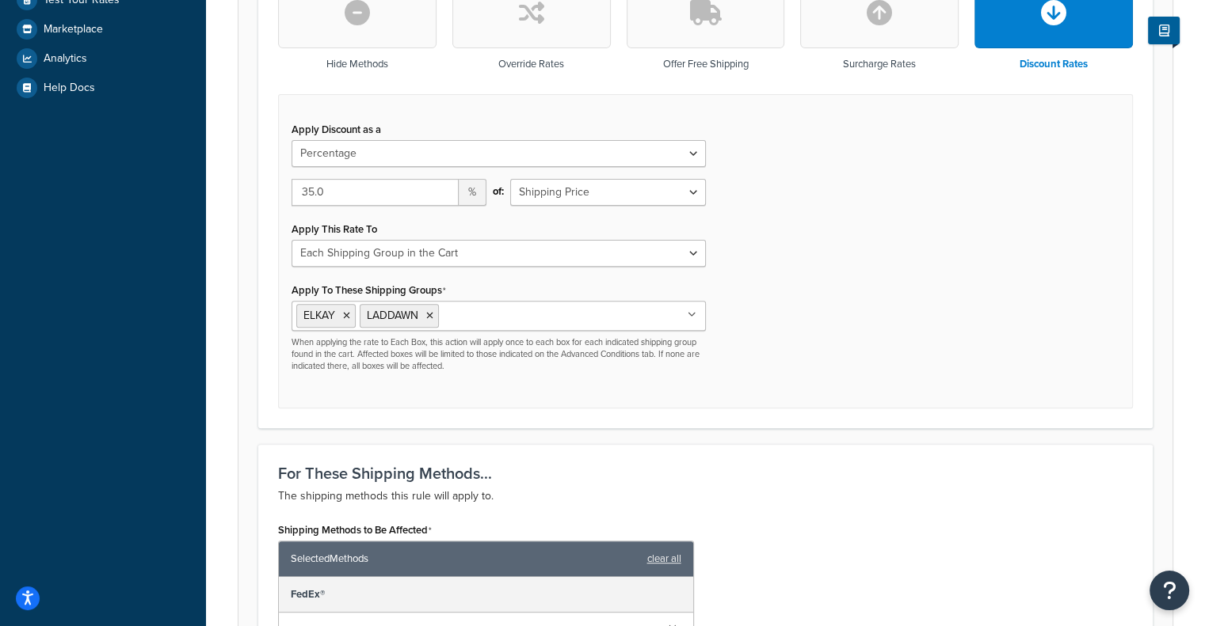
scroll to position [583, 0]
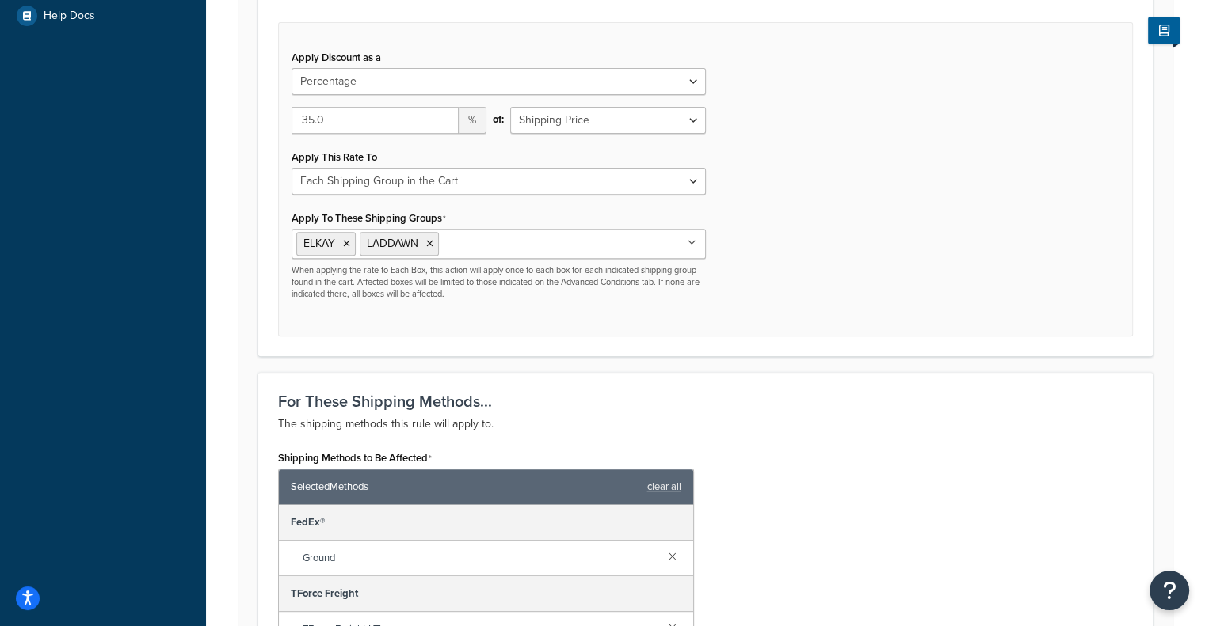
type input "40% Off Shipping Multi Origin Warehouse"
drag, startPoint x: 312, startPoint y: 120, endPoint x: 244, endPoint y: 110, distance: 68.8
click at [244, 110] on form "Specify the action you would like to perform and the shipping methods that will…" at bounding box center [705, 294] width 934 height 1378
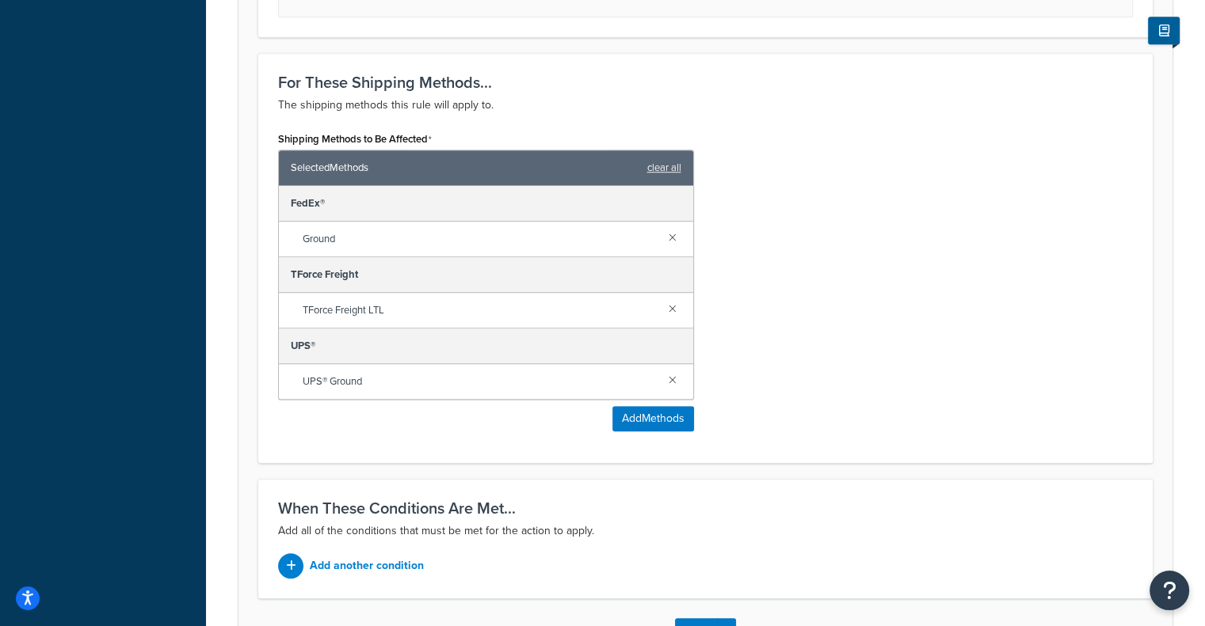
scroll to position [1017, 0]
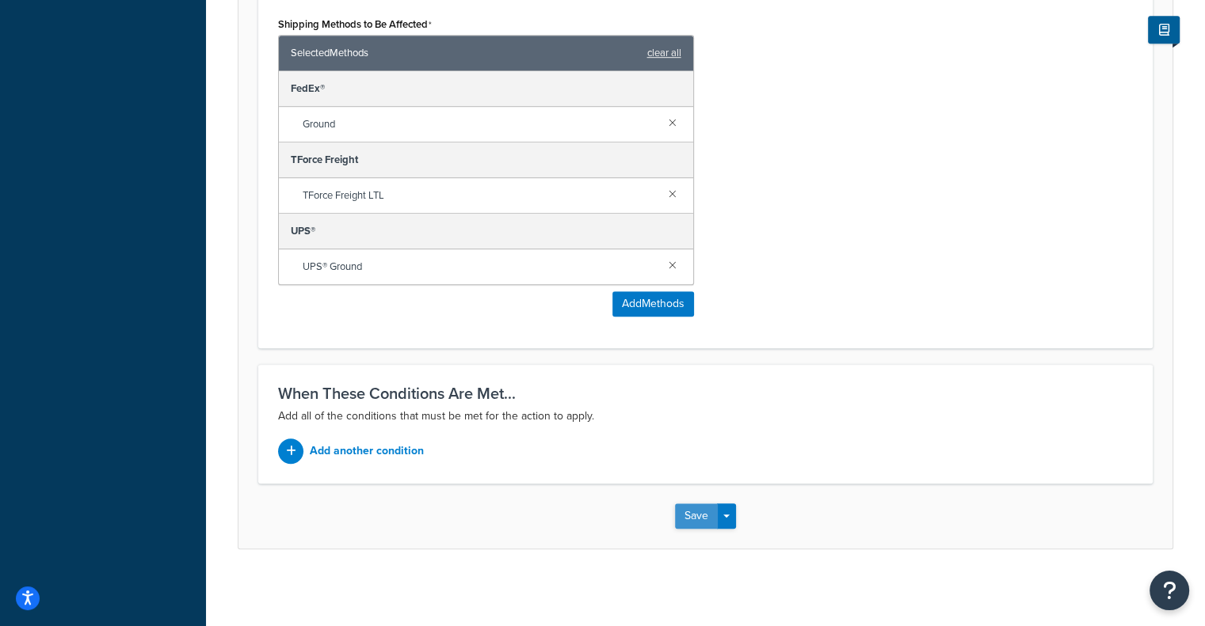
type input "40.0"
click at [691, 522] on button "Save" at bounding box center [696, 516] width 43 height 25
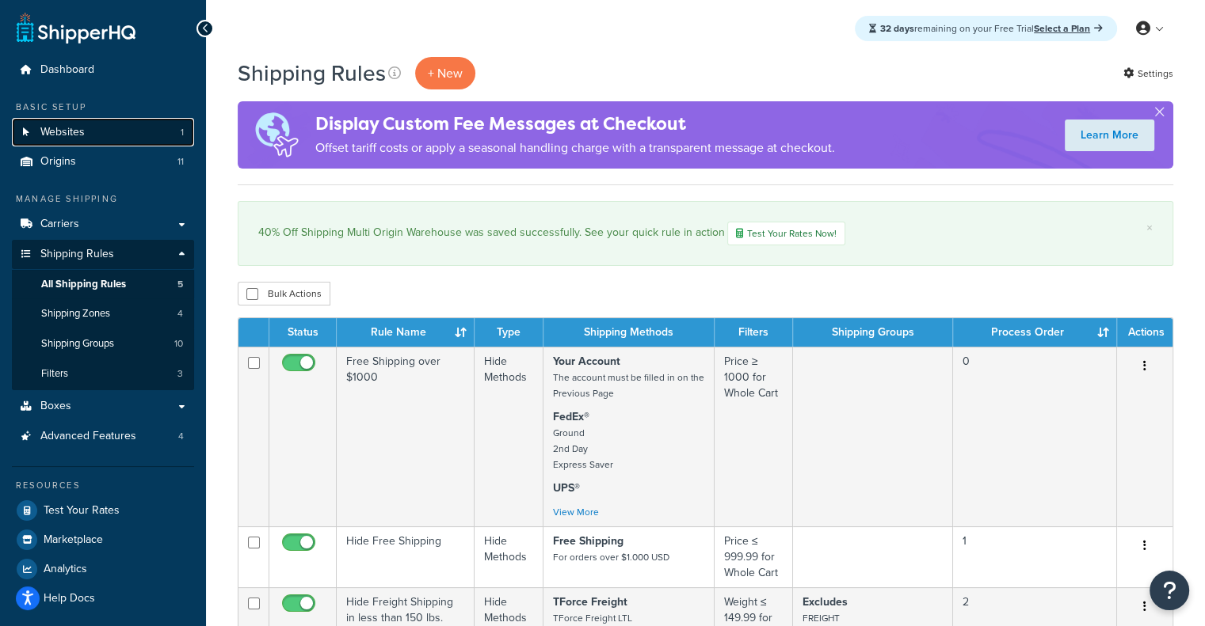
click at [96, 130] on link "Websites 1" at bounding box center [103, 132] width 182 height 29
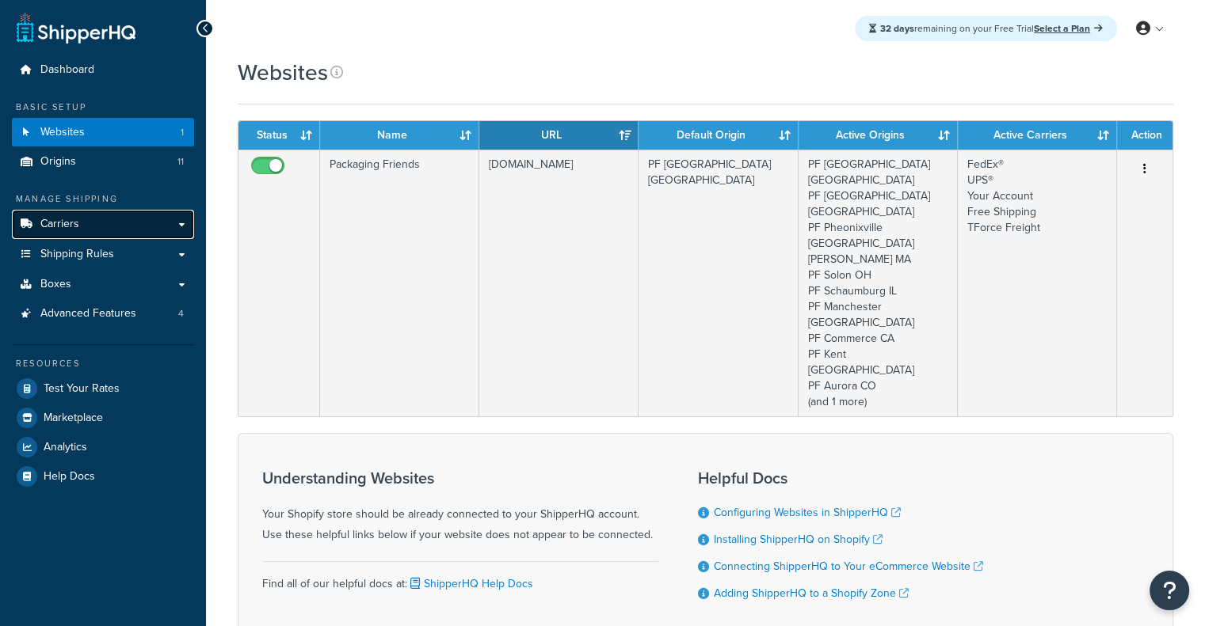
click at [108, 237] on link "Carriers" at bounding box center [103, 224] width 182 height 29
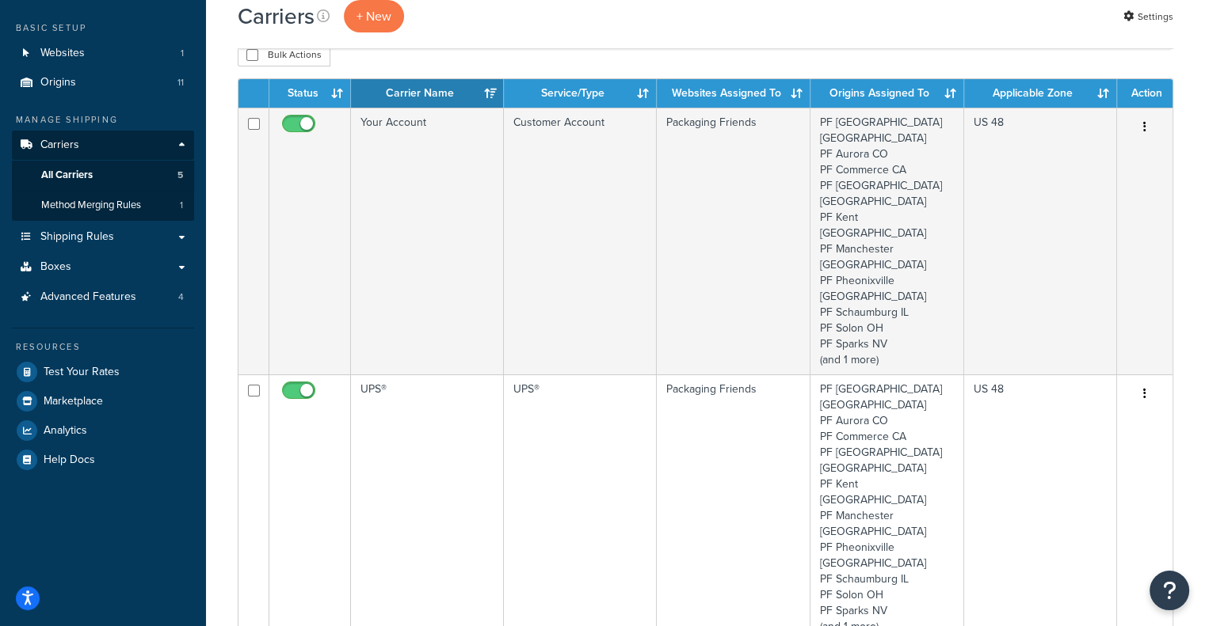
scroll to position [73, 0]
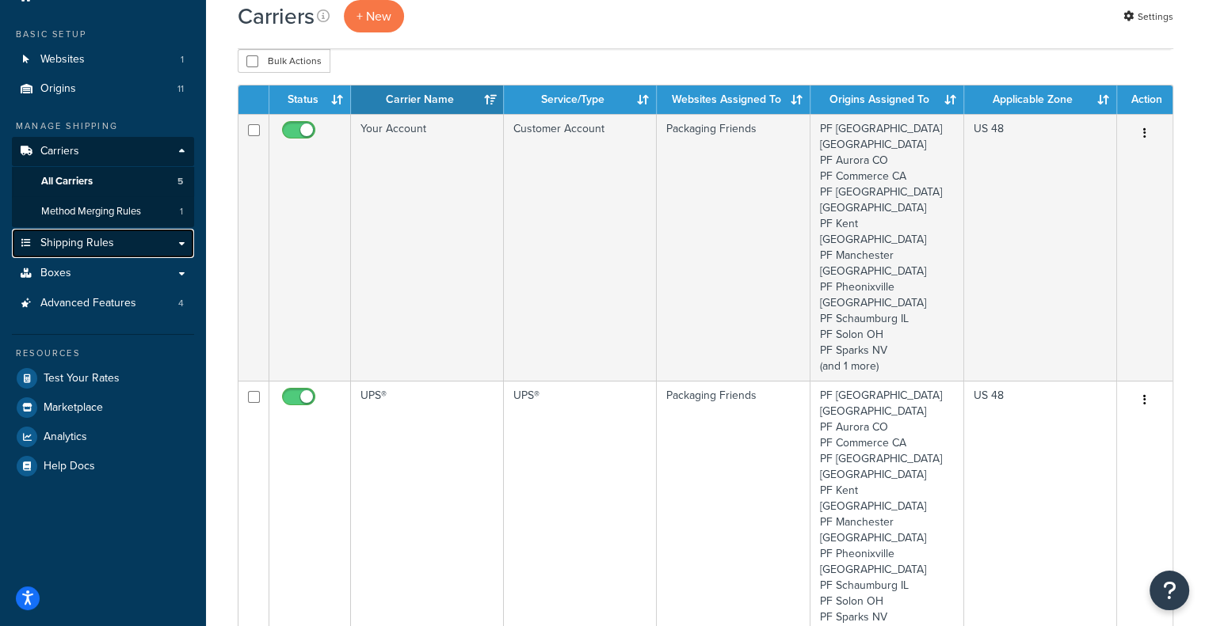
click at [118, 249] on link "Shipping Rules" at bounding box center [103, 243] width 182 height 29
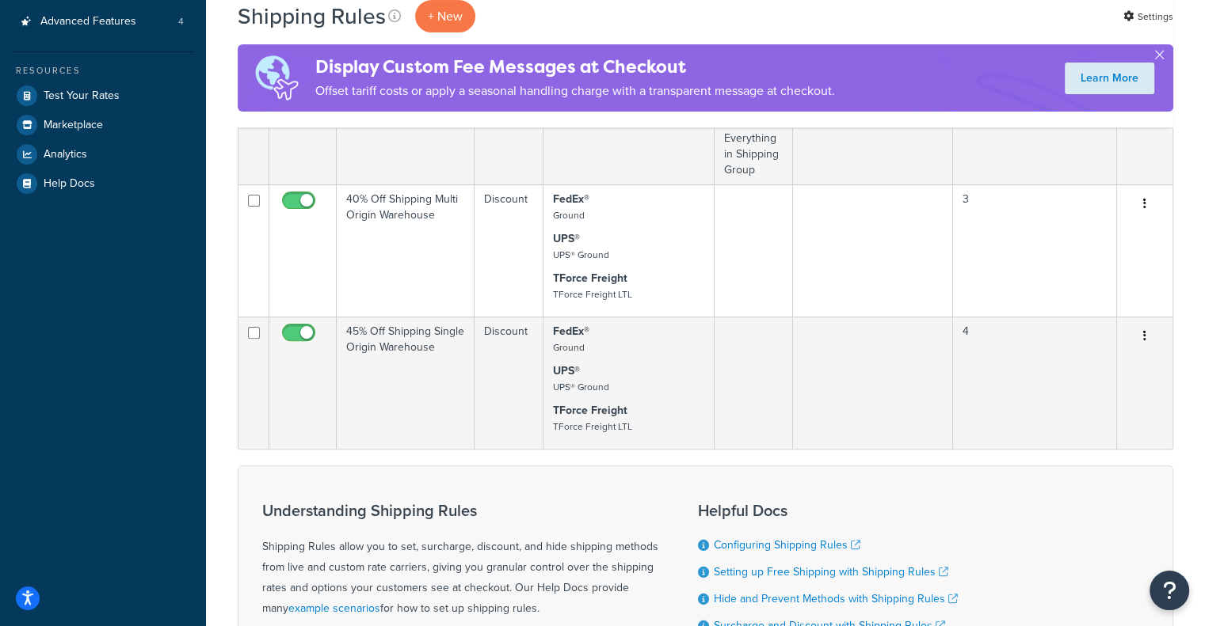
scroll to position [444, 0]
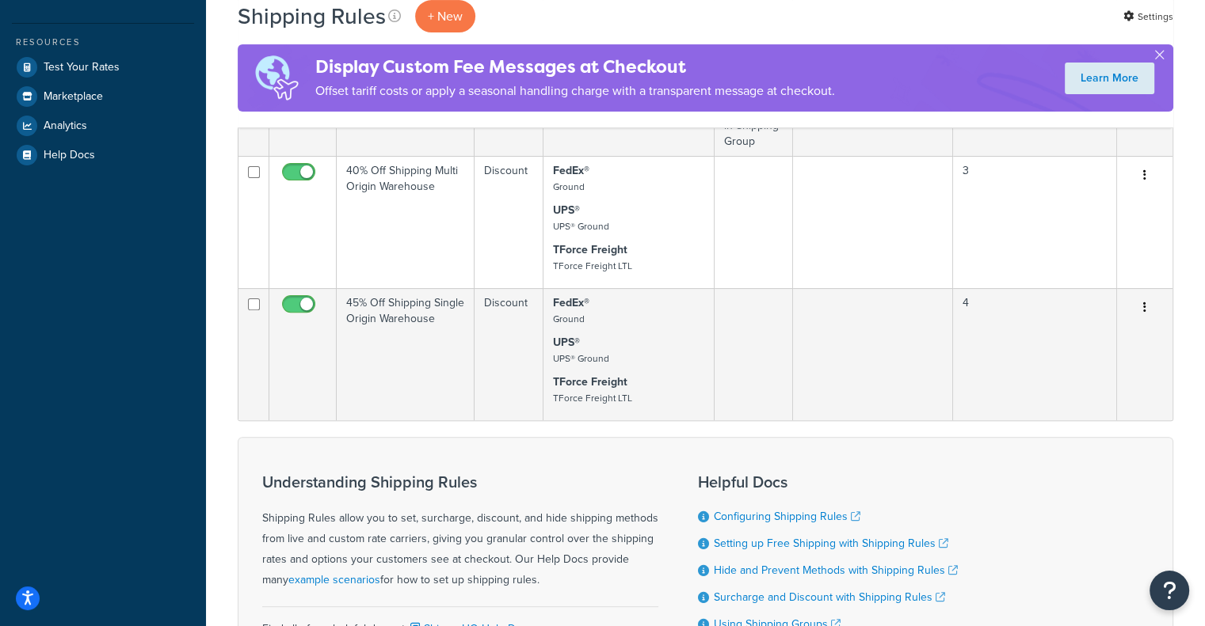
click at [13, 352] on div "Dashboard Basic Setup Websites 1 Origins 11 Manage Shipping Carriers Carriers A…" at bounding box center [103, 186] width 206 height 1260
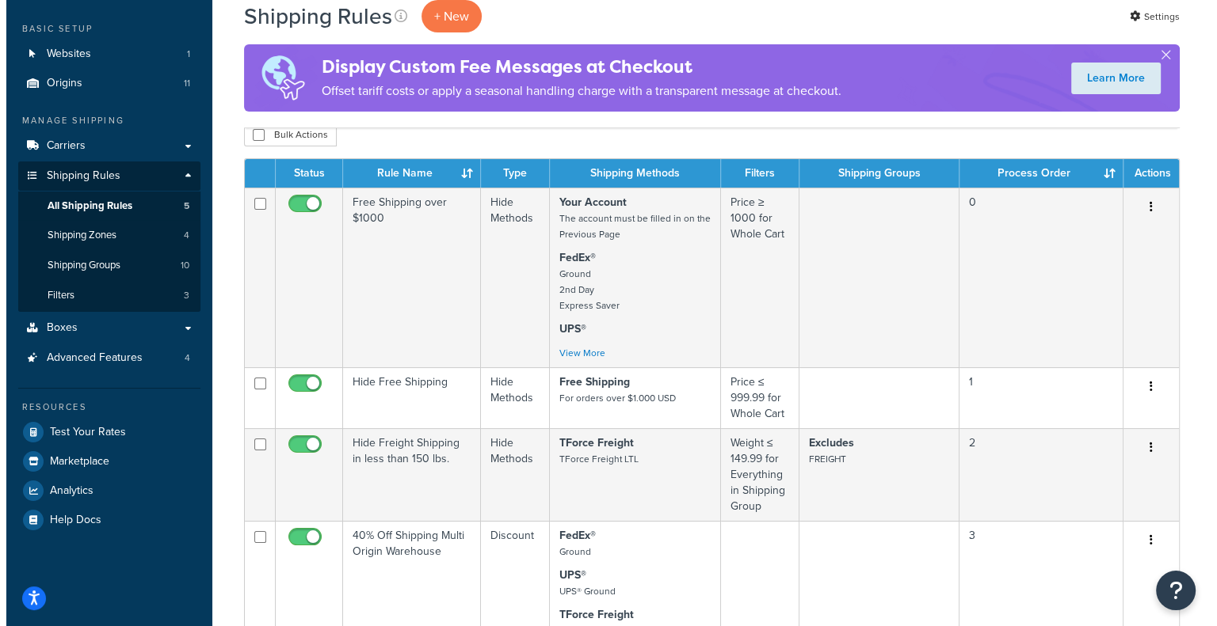
scroll to position [0, 0]
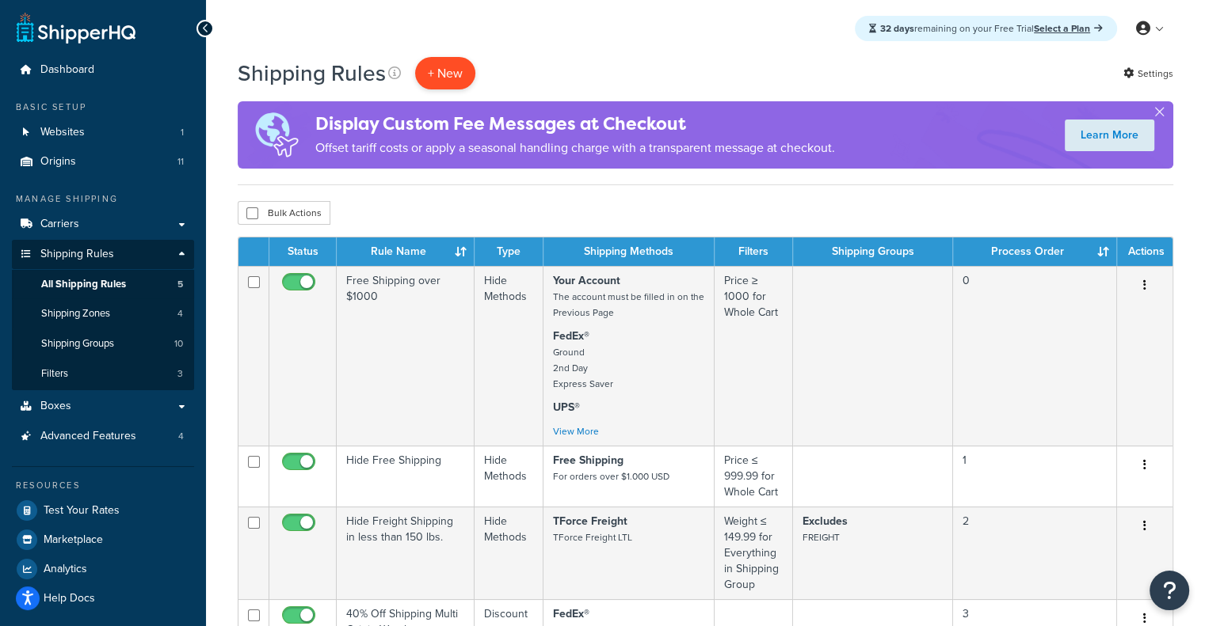
click at [451, 69] on p "+ New" at bounding box center [445, 73] width 60 height 32
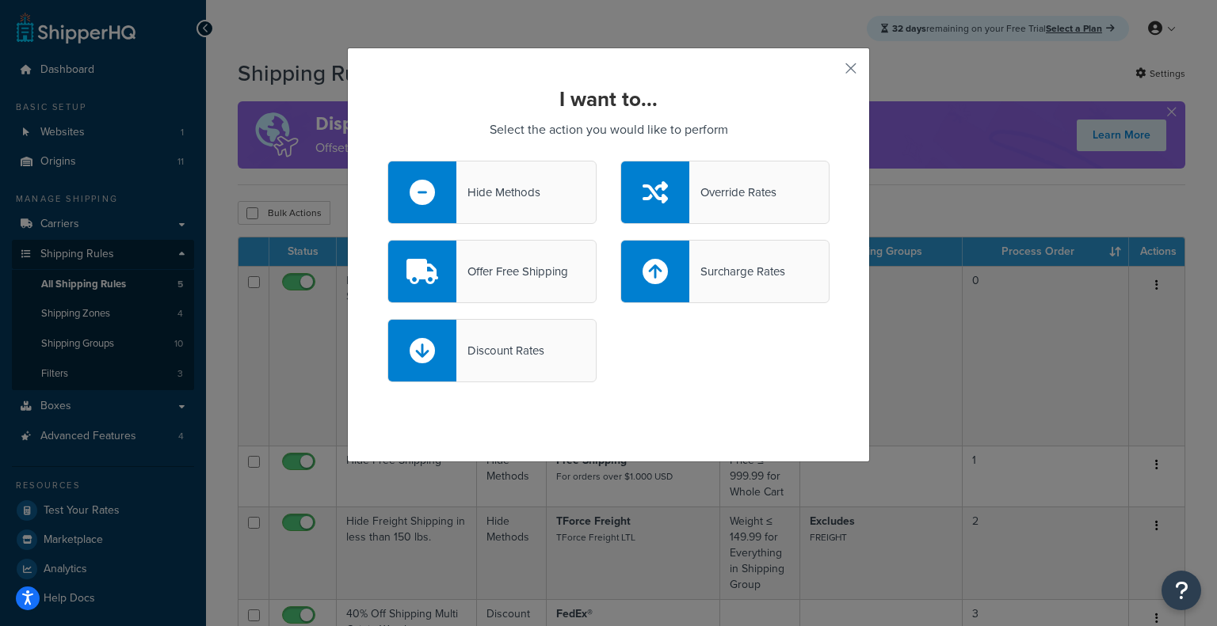
click at [552, 367] on div "Discount Rates" at bounding box center [491, 350] width 209 height 63
click at [0, 0] on input "Discount Rates" at bounding box center [0, 0] width 0 height 0
select select "CART"
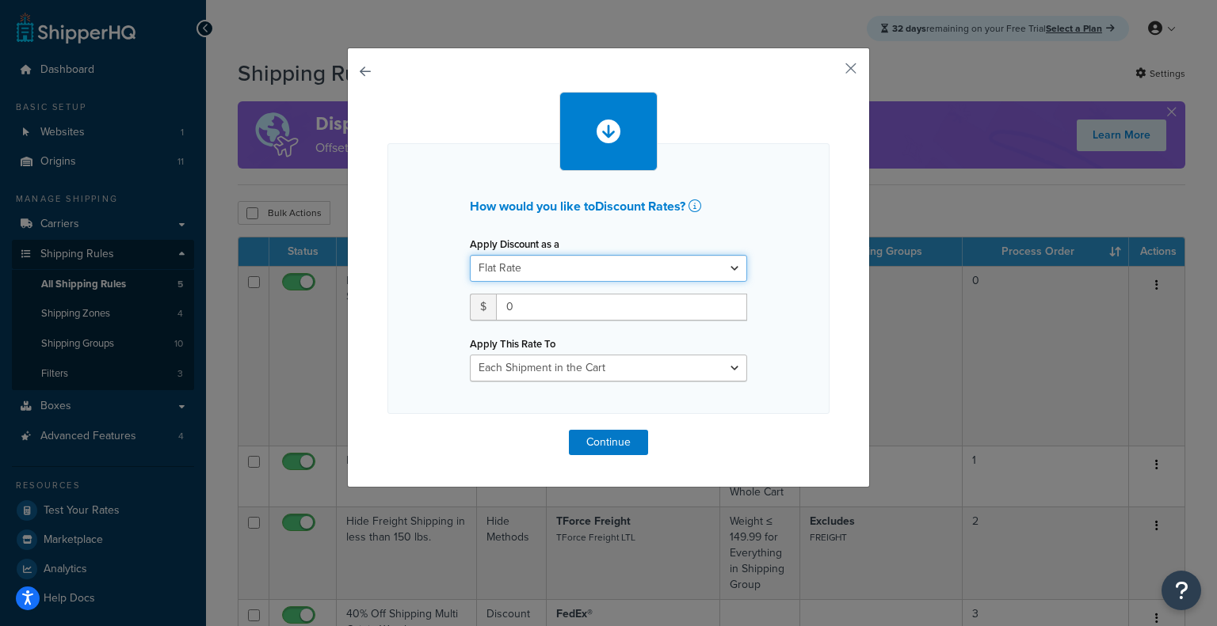
drag, startPoint x: 618, startPoint y: 265, endPoint x: 584, endPoint y: 328, distance: 71.6
click at [584, 328] on div "Apply Discount as a Flat Rate Percentage Flat Rate & Percentage $ 0 Apply This …" at bounding box center [608, 307] width 301 height 149
click at [470, 255] on select "Flat Rate Percentage Flat Rate & Percentage" at bounding box center [608, 268] width 277 height 27
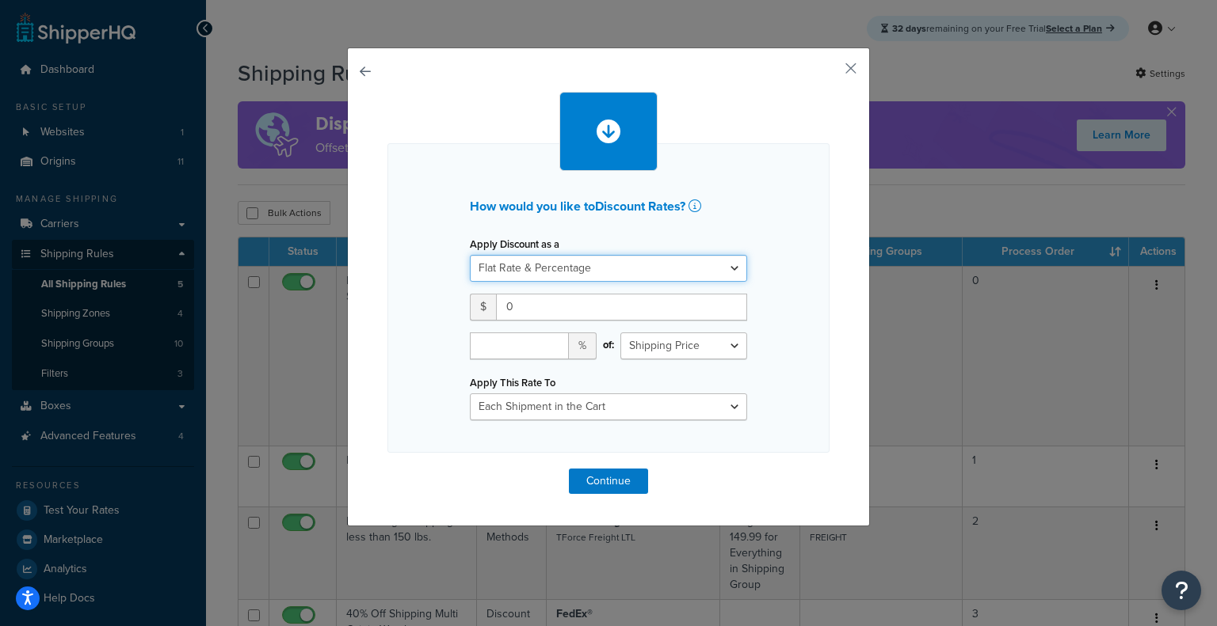
click at [583, 280] on select "Flat Rate Percentage Flat Rate & Percentage" at bounding box center [608, 268] width 277 height 27
select select "PERCENTAGE"
click at [470, 255] on select "Flat Rate Percentage Flat Rate & Percentage" at bounding box center [608, 268] width 277 height 27
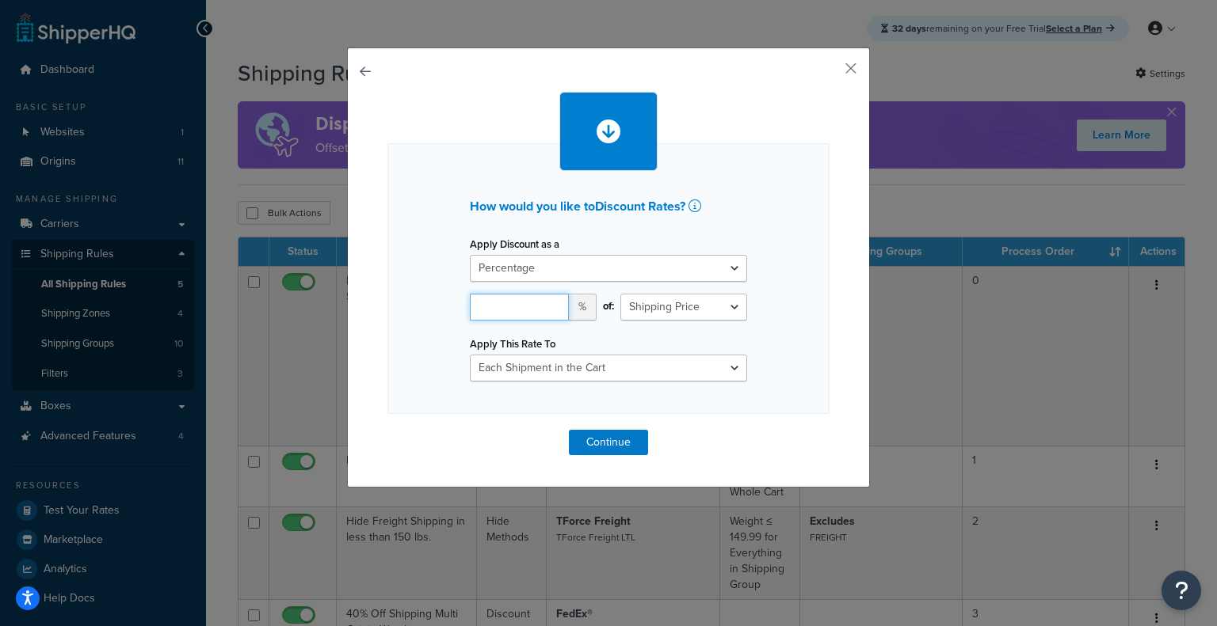
click at [546, 316] on input "number" at bounding box center [519, 307] width 99 height 27
click at [526, 315] on input "number" at bounding box center [519, 307] width 99 height 27
type input "5"
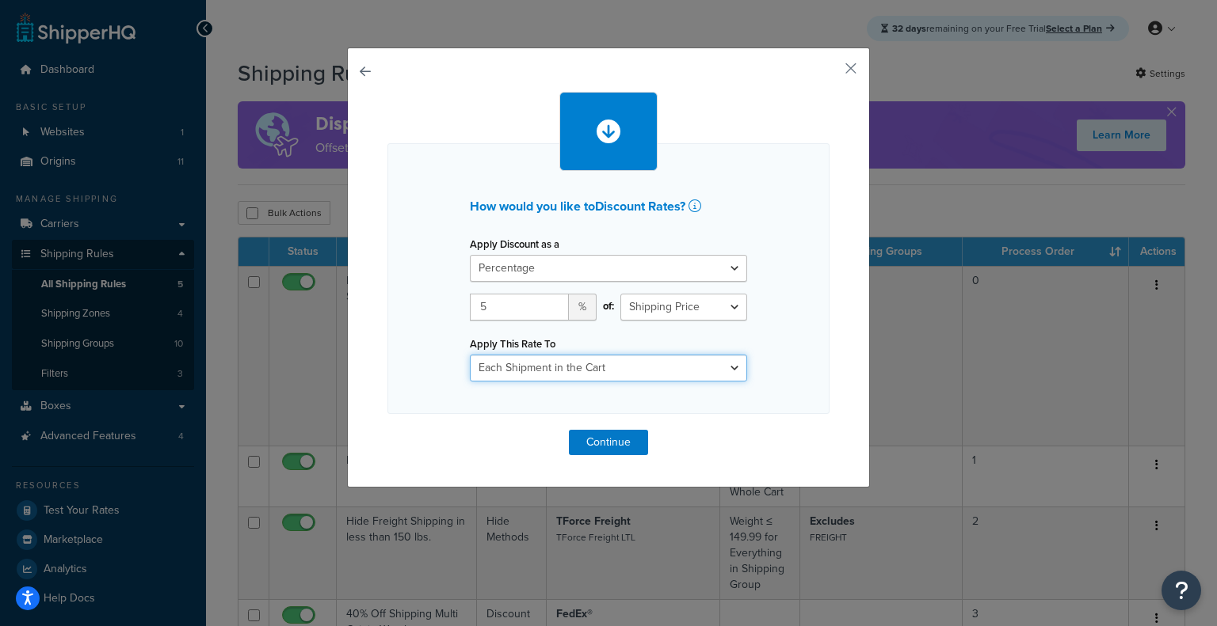
click at [550, 367] on select "Entire Cart Each Shipment in the Cart Each Origin in the Cart Each Shipping Gro…" at bounding box center [608, 368] width 277 height 27
select select "SHIPPING_GROUP"
click at [470, 355] on select "Entire Cart Each Shipment in the Cart Each Origin in the Cart Each Shipping Gro…" at bounding box center [608, 368] width 277 height 27
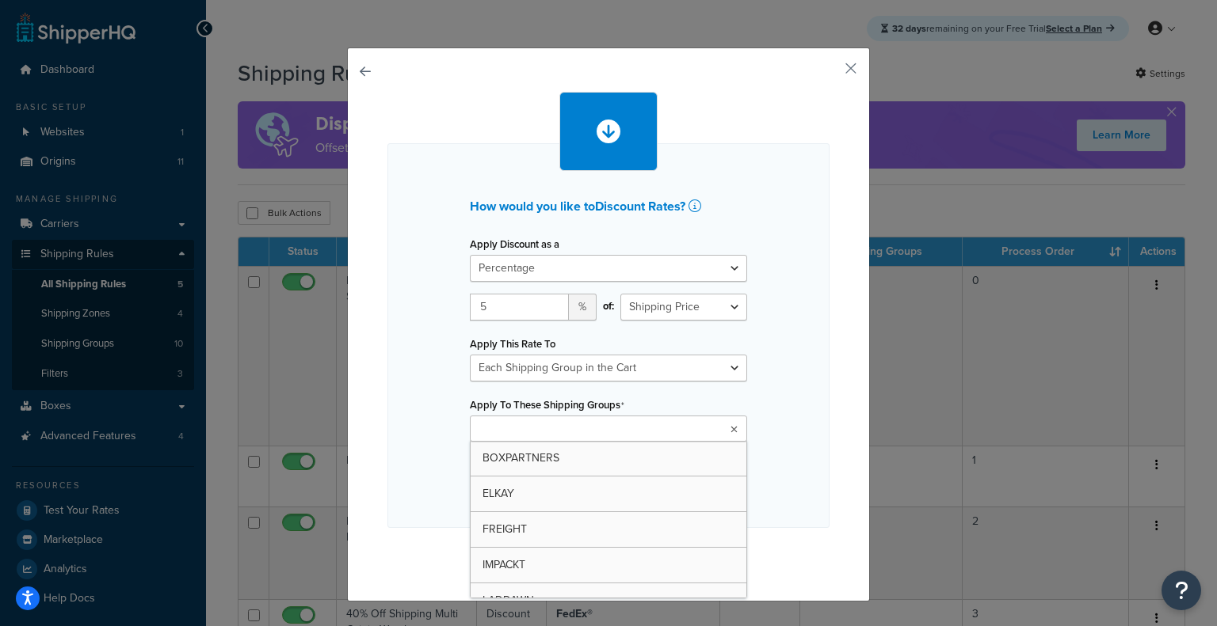
click at [726, 421] on ul at bounding box center [608, 429] width 277 height 26
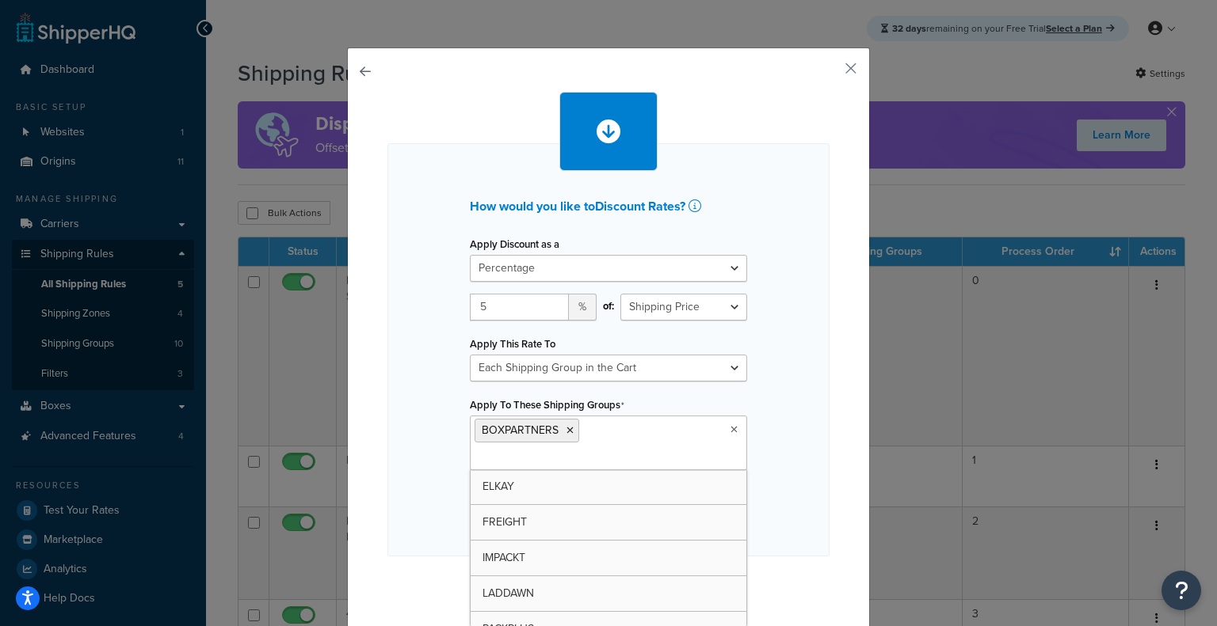
scroll to position [3, 0]
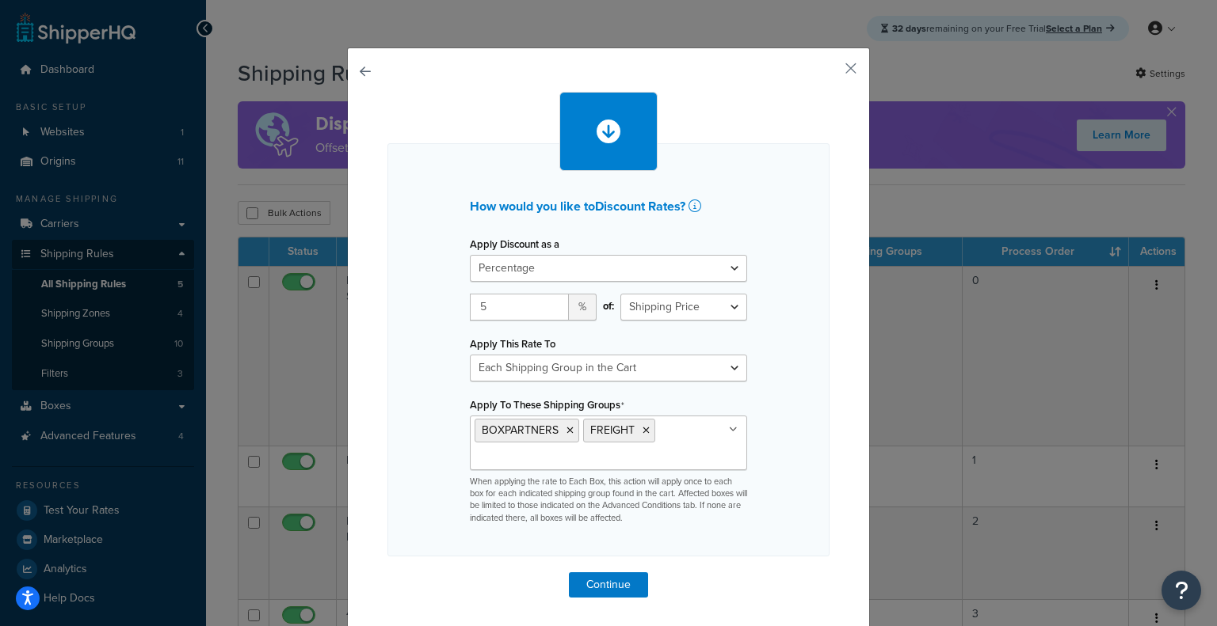
click at [811, 427] on div "How would you like to Discount Rates ? Apply Discount as a Flat Rate Percentage…" at bounding box center [608, 349] width 442 height 413
click at [621, 573] on button "Continue" at bounding box center [608, 585] width 79 height 25
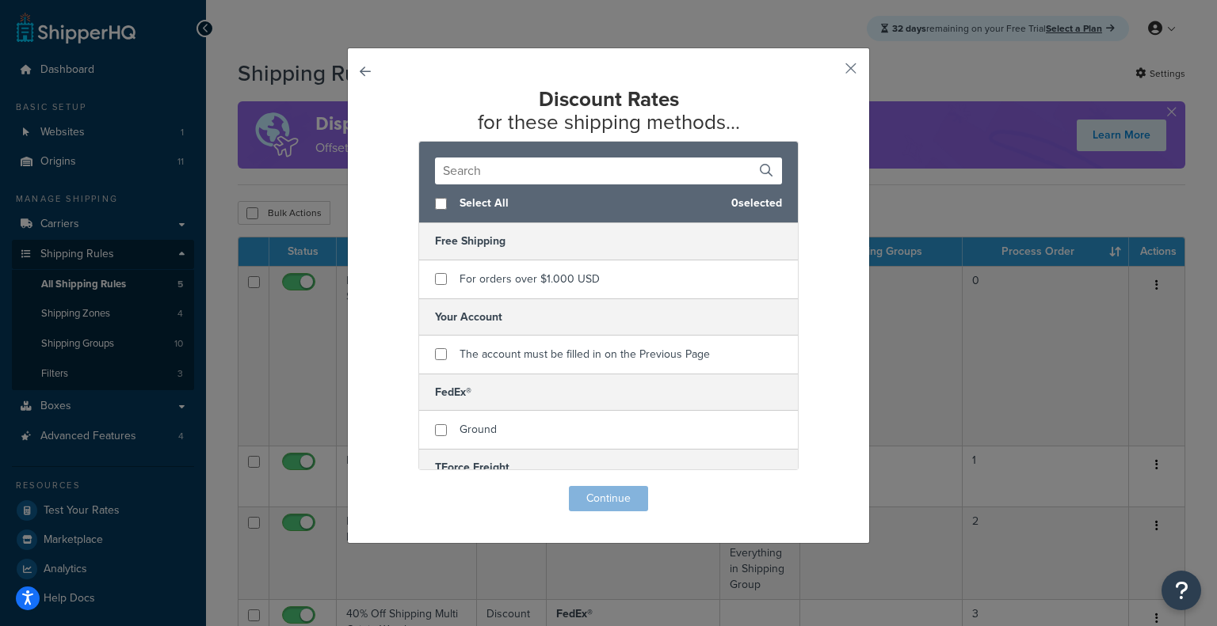
scroll to position [129, 0]
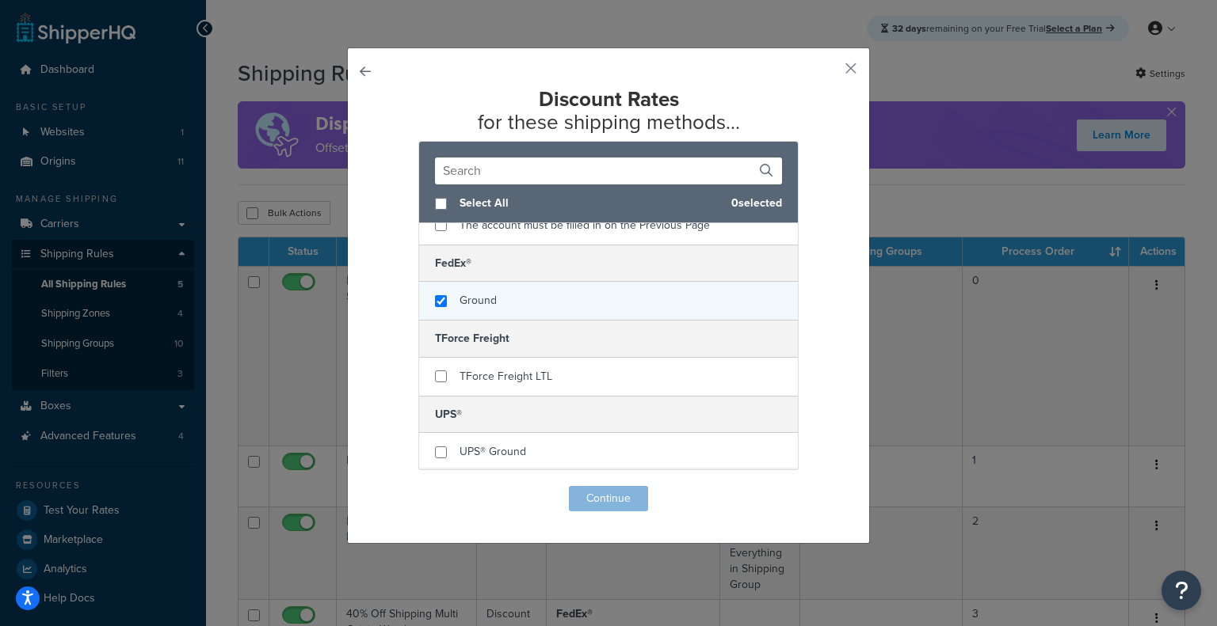
checkbox input "true"
click at [439, 308] on div "Ground" at bounding box center [608, 301] width 379 height 38
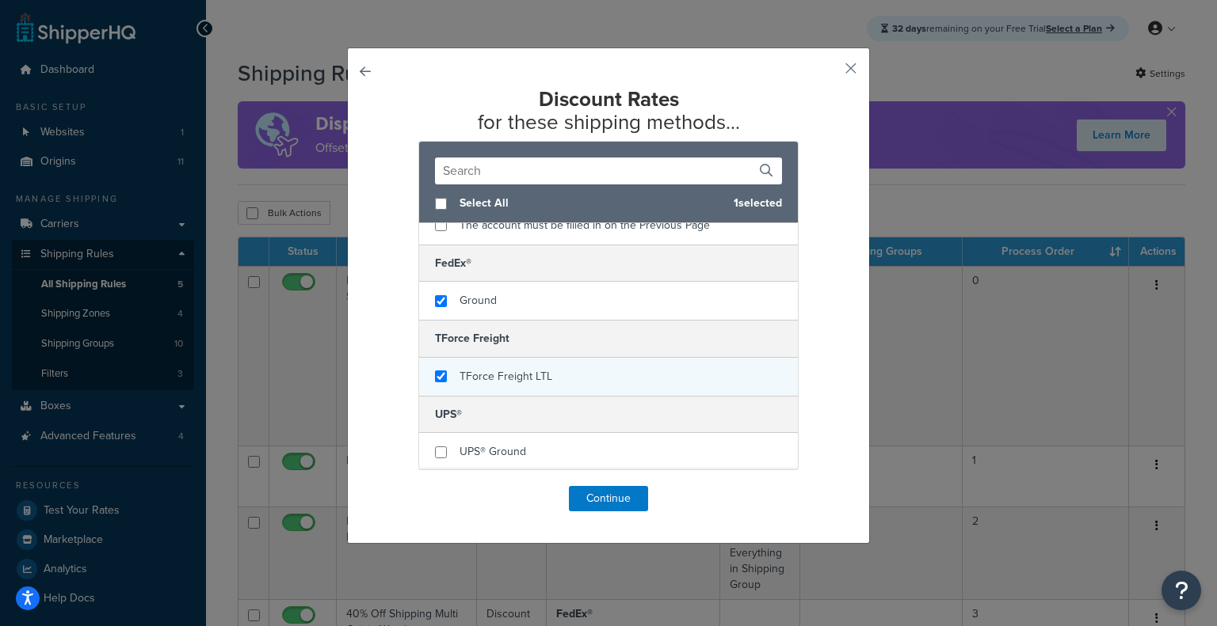
checkbox input "true"
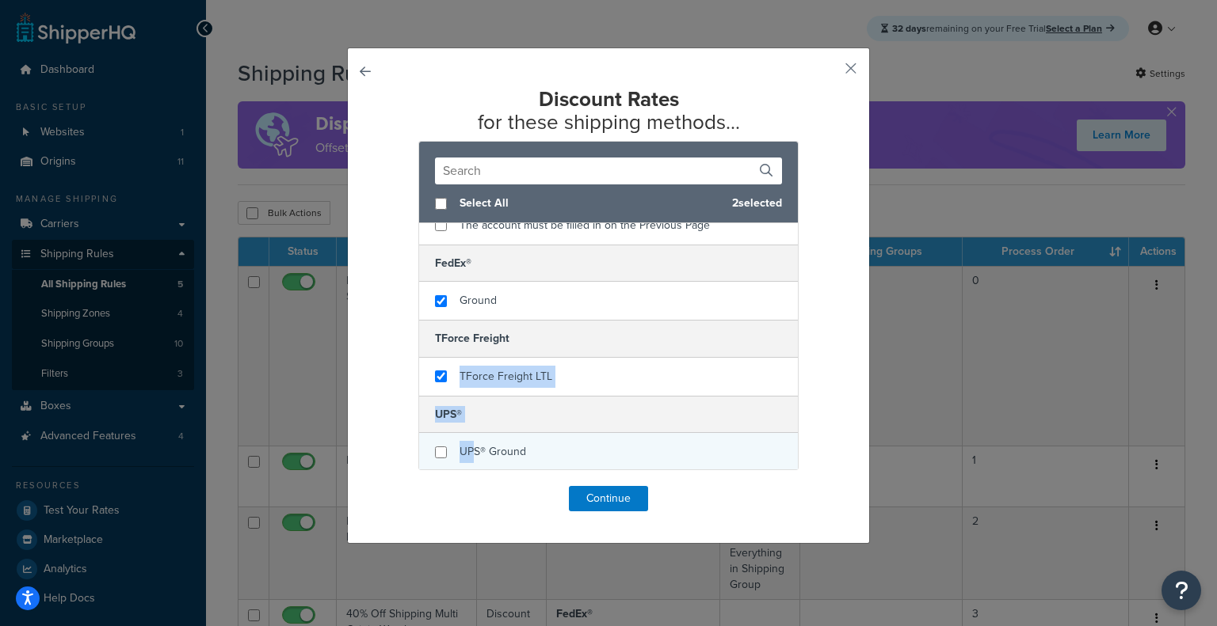
drag, startPoint x: 446, startPoint y: 365, endPoint x: 464, endPoint y: 449, distance: 85.9
click at [464, 449] on div "Select All 2 selected Free Shipping For orders over $1.000 USD Your Account The…" at bounding box center [608, 327] width 379 height 285
checkbox input "true"
click at [464, 449] on span "UPS® Ground" at bounding box center [492, 452] width 67 height 17
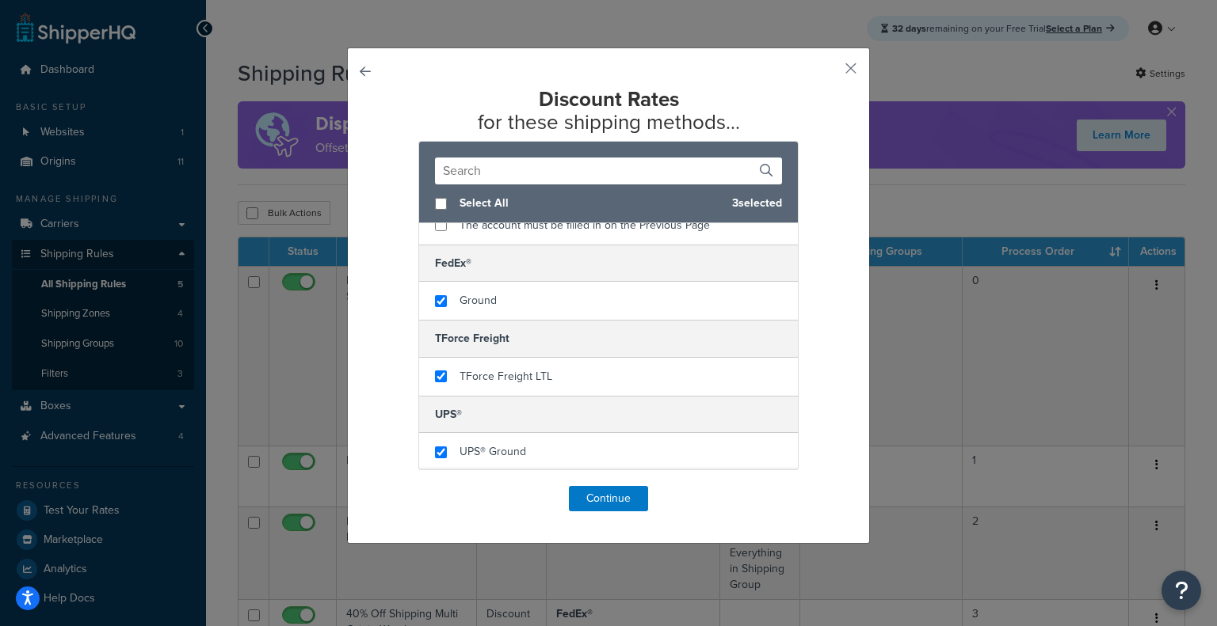
scroll to position [0, 0]
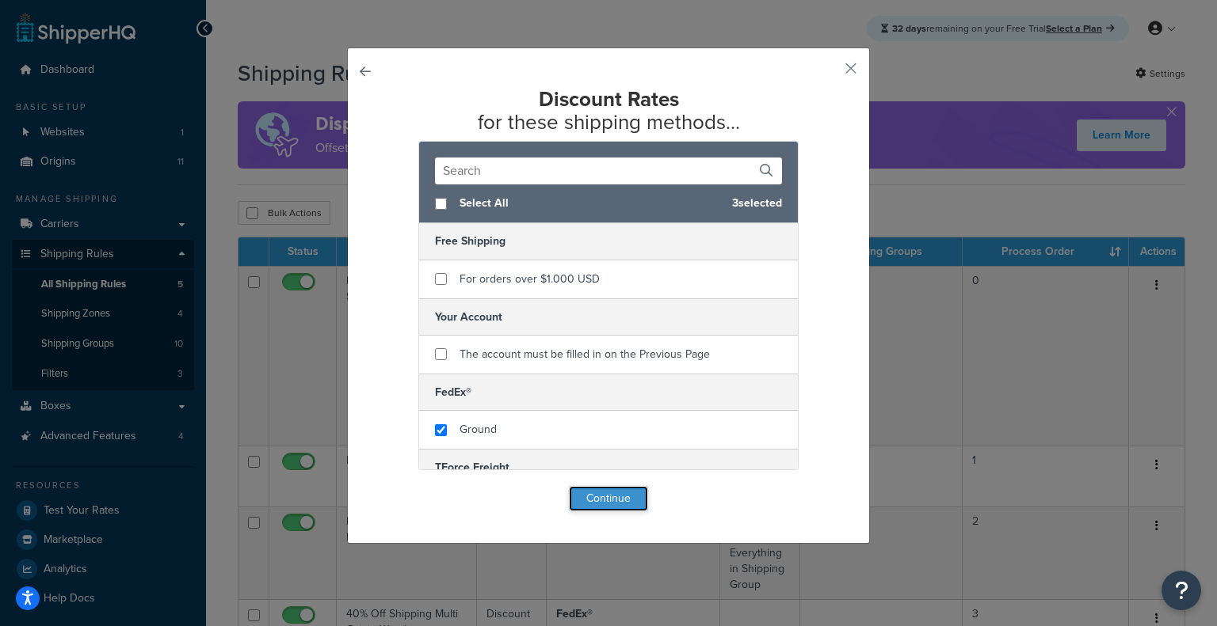
click at [580, 511] on button "Continue" at bounding box center [608, 498] width 79 height 25
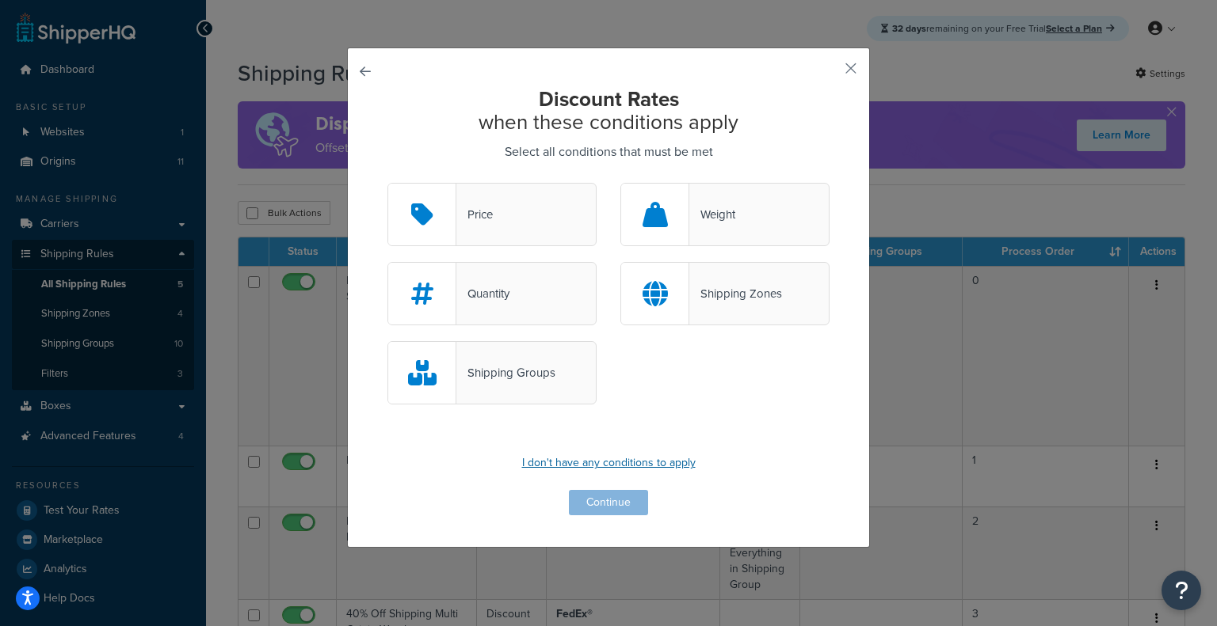
click at [624, 458] on p "I don't have any conditions to apply" at bounding box center [608, 463] width 442 height 22
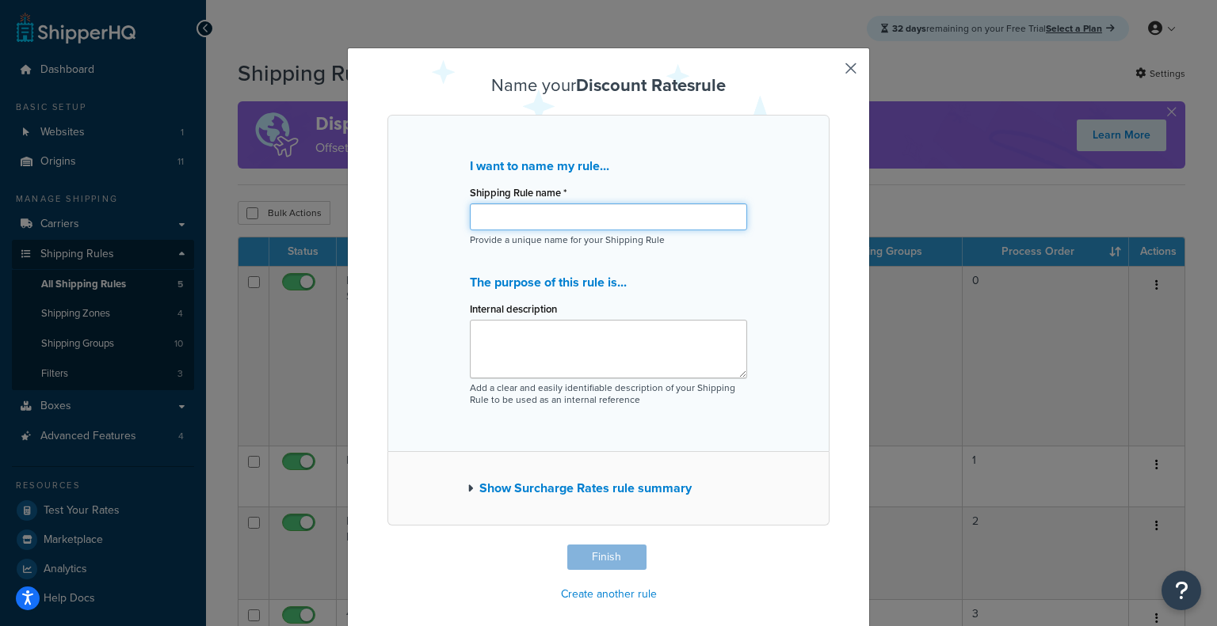
click at [651, 209] on input "Shipping Rule name *" at bounding box center [608, 217] width 277 height 27
type input "%"
type input "5% Percent Off Box Partners"
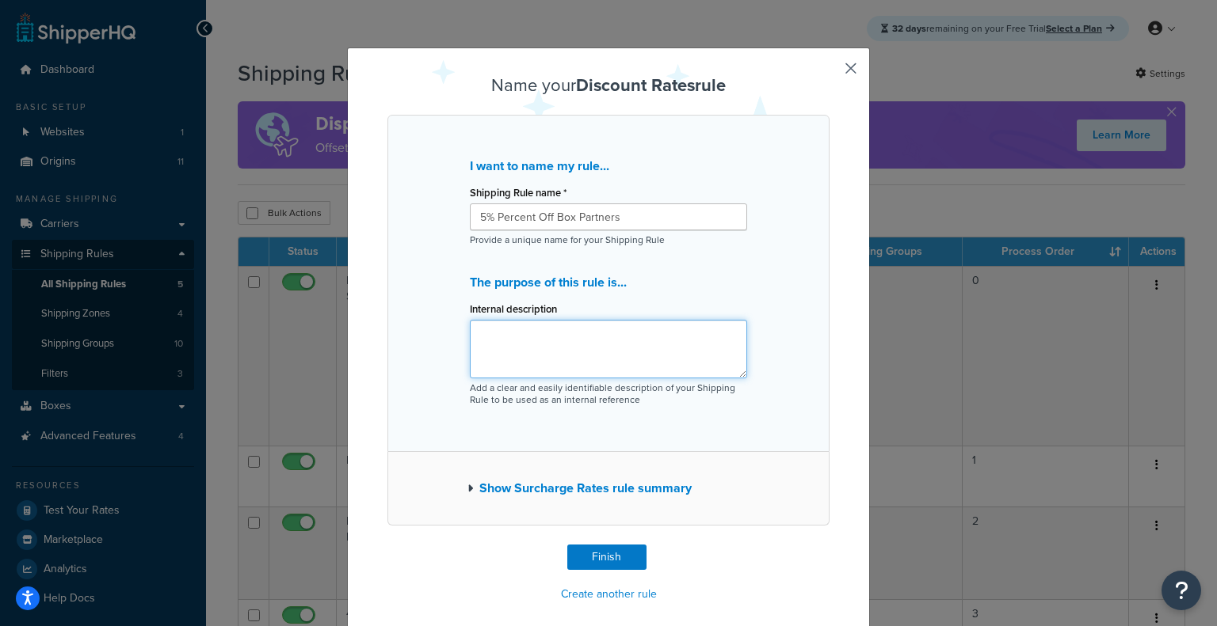
click at [633, 370] on textarea "Internal description" at bounding box center [608, 349] width 277 height 59
click at [618, 550] on button "Finish" at bounding box center [606, 557] width 79 height 25
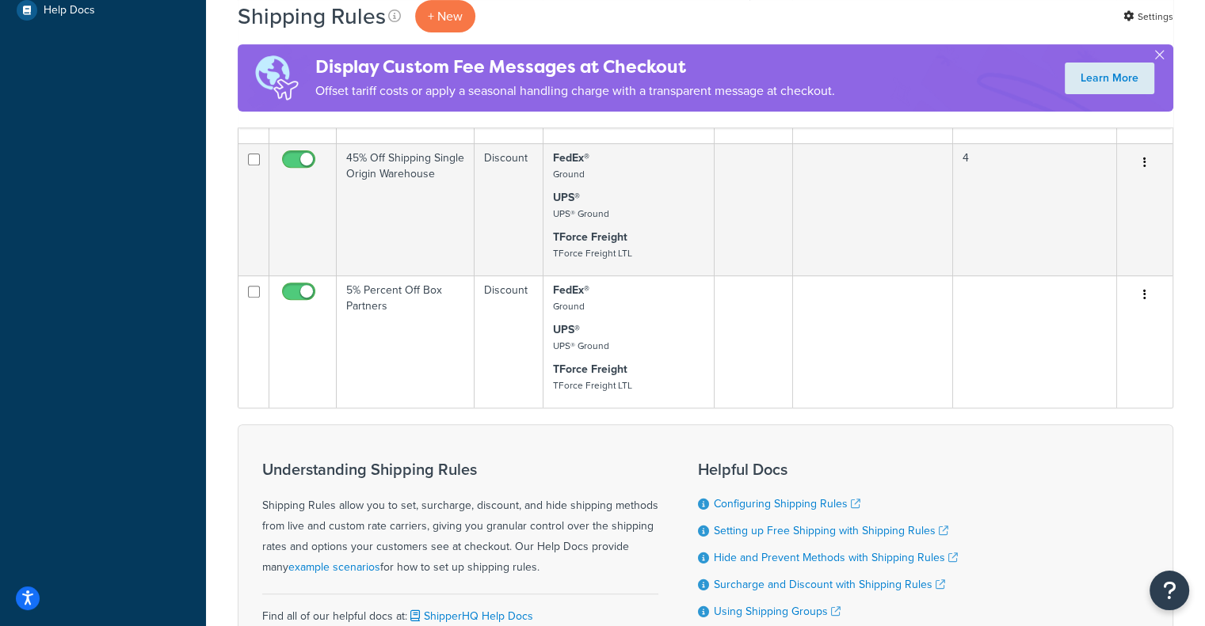
scroll to position [589, 0]
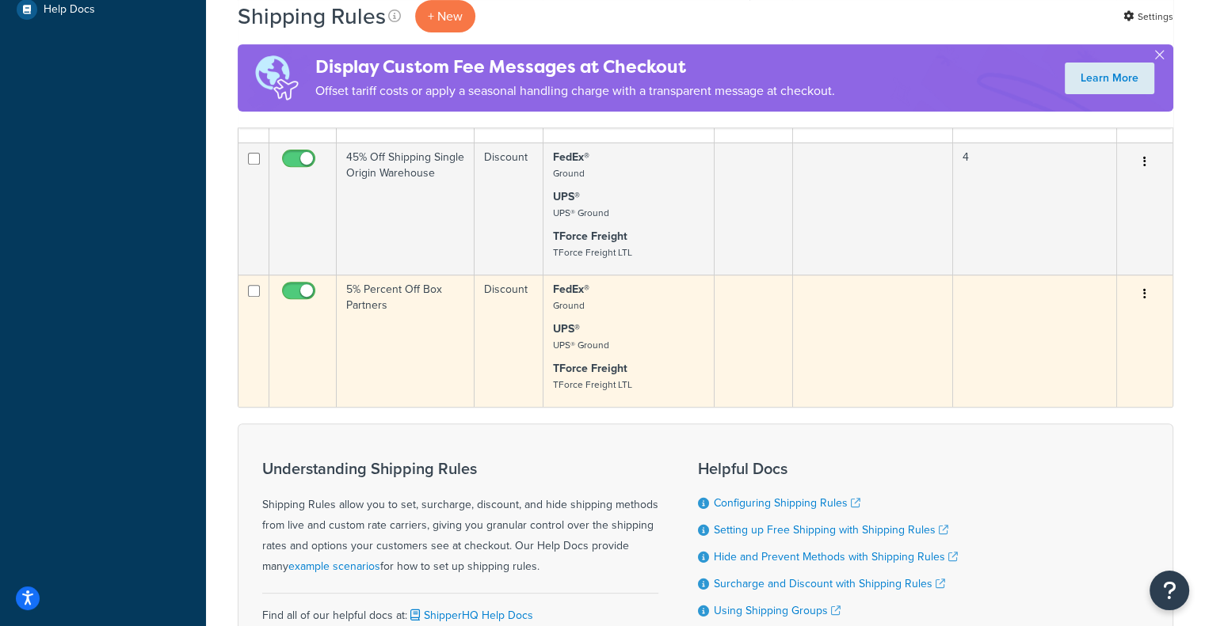
click at [1142, 299] on button "button" at bounding box center [1144, 294] width 22 height 25
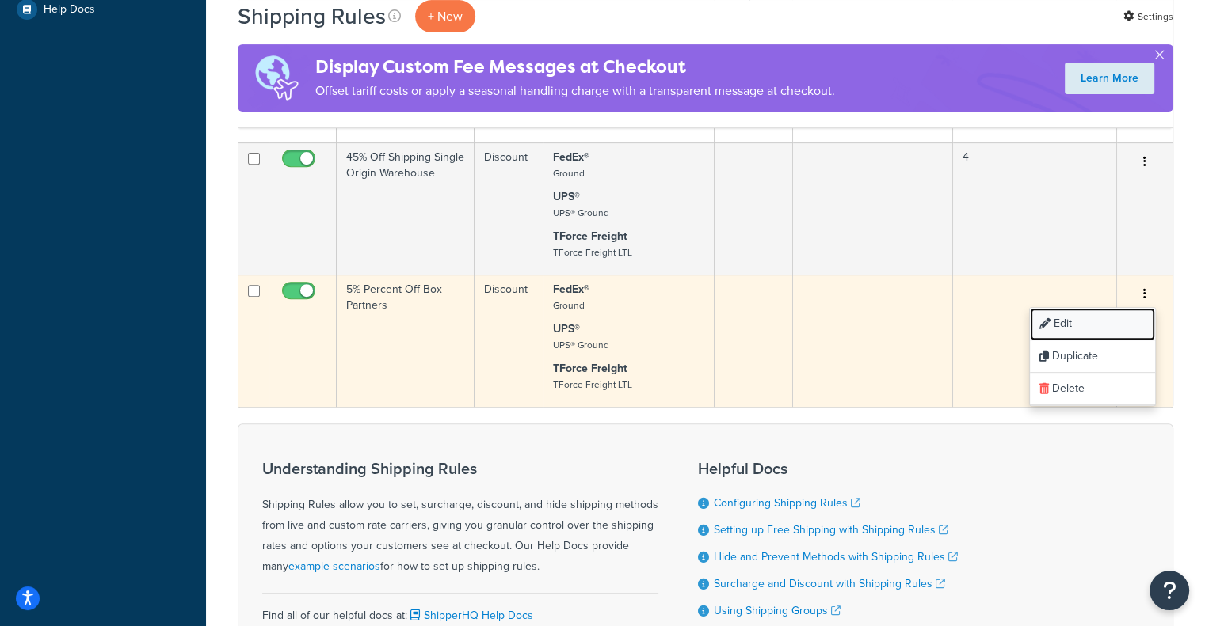
click at [1064, 332] on link "Edit" at bounding box center [1092, 324] width 125 height 32
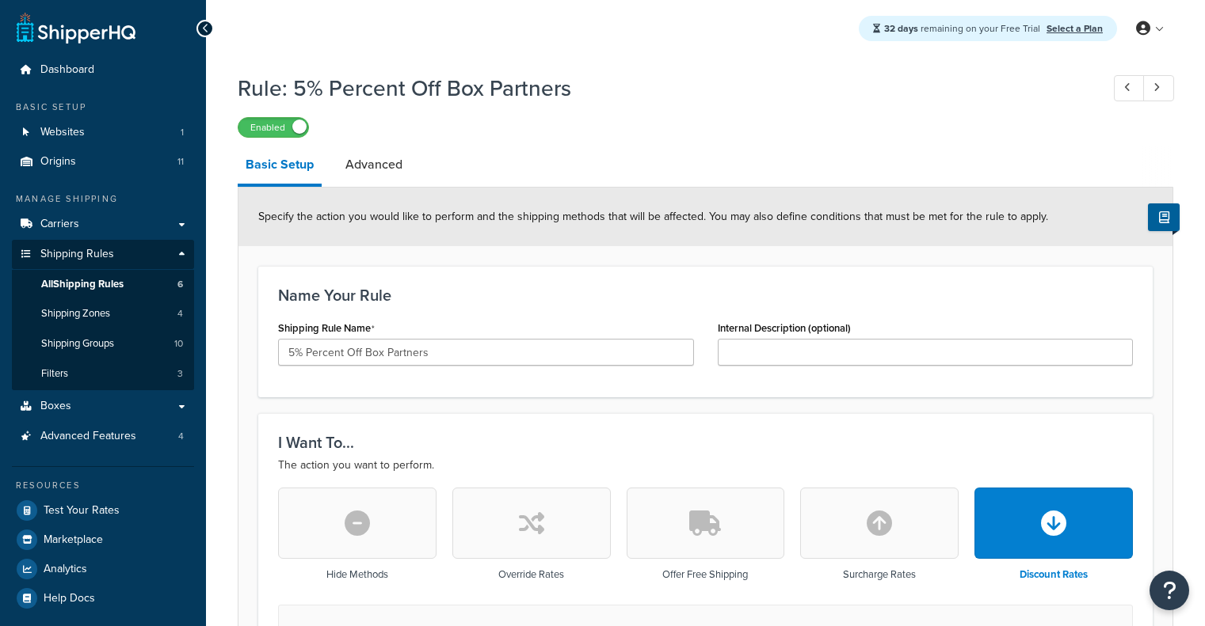
select select "PERCENTAGE"
select select "SHIPPING_GROUP"
click at [432, 348] on input "5% Percent Off Box Partners" at bounding box center [486, 352] width 416 height 27
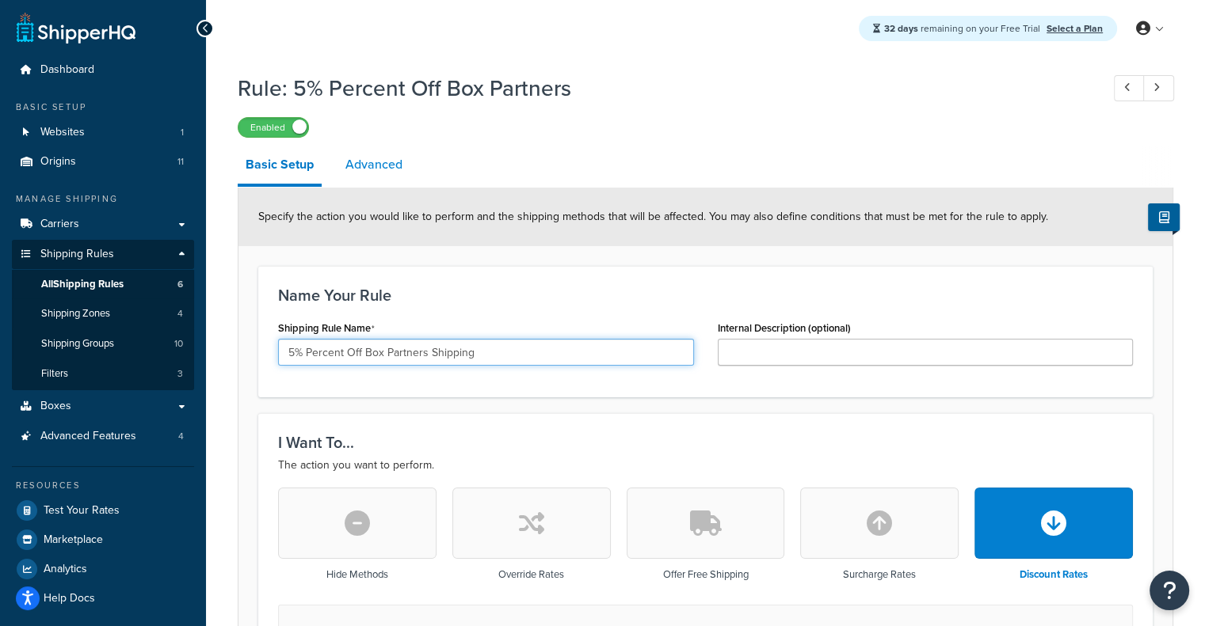
type input "5% Percent Off Box Partners Shipping"
click at [381, 179] on link "Advanced" at bounding box center [373, 165] width 73 height 38
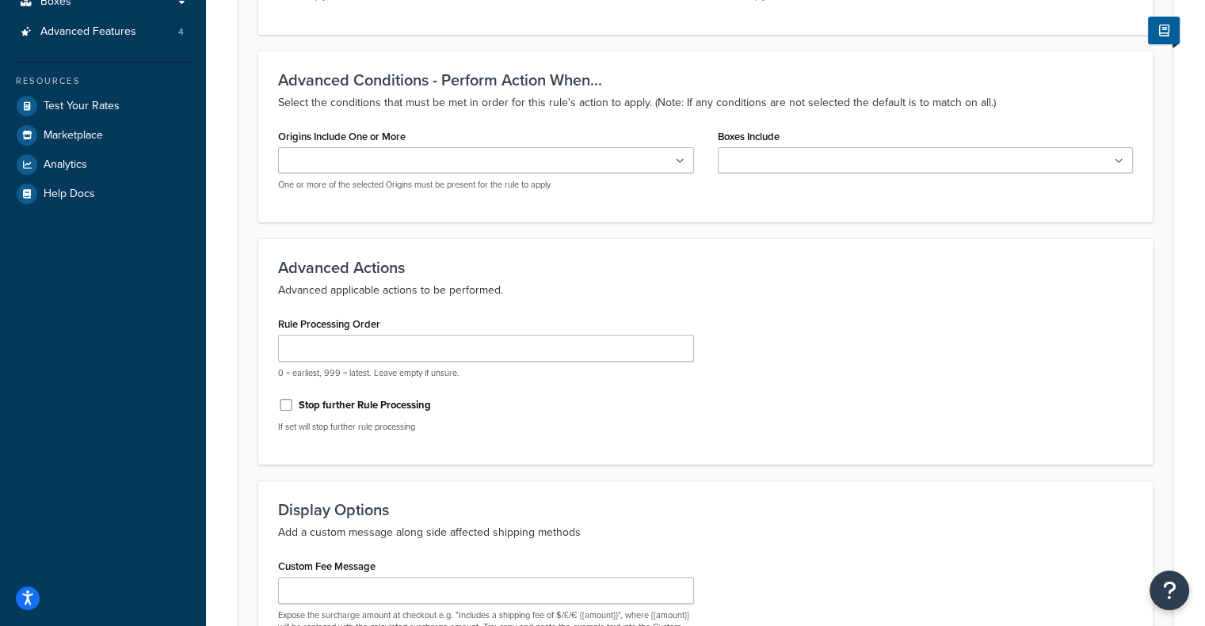
scroll to position [428, 0]
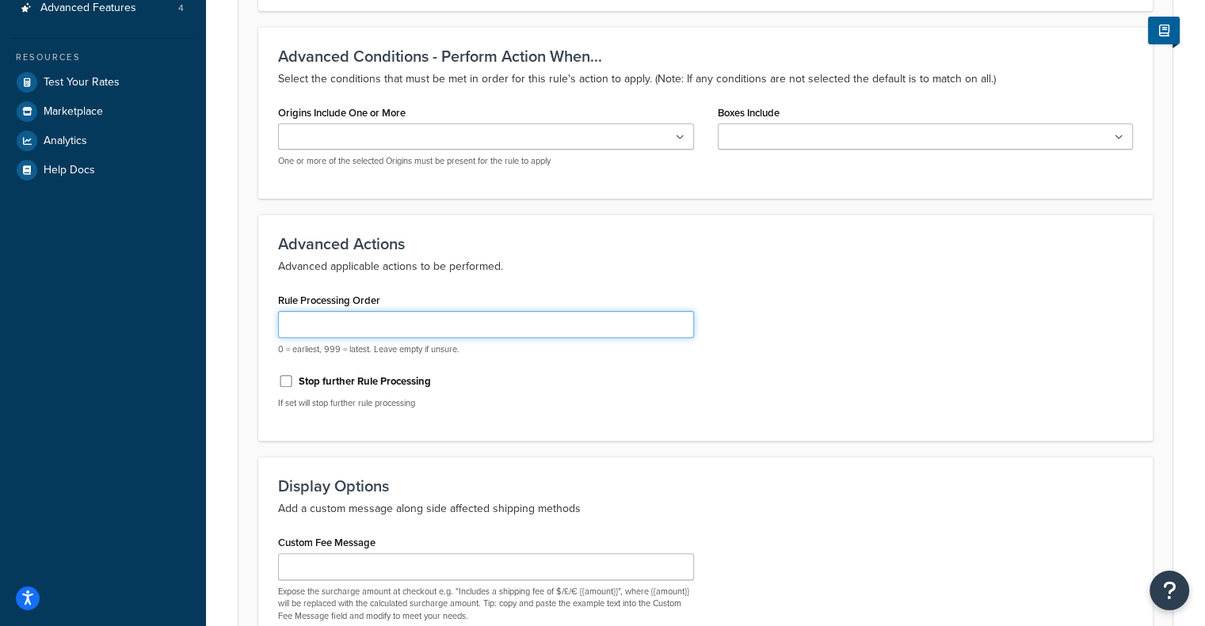
click at [653, 319] on input "Rule Processing Order" at bounding box center [486, 324] width 416 height 27
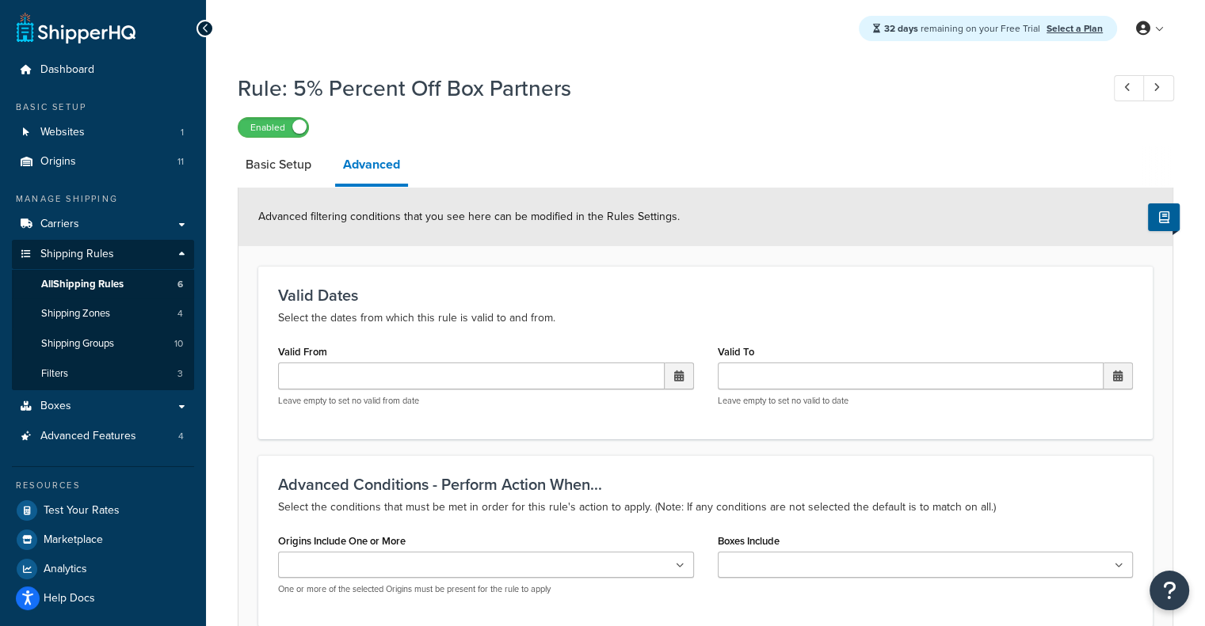
scroll to position [548, 0]
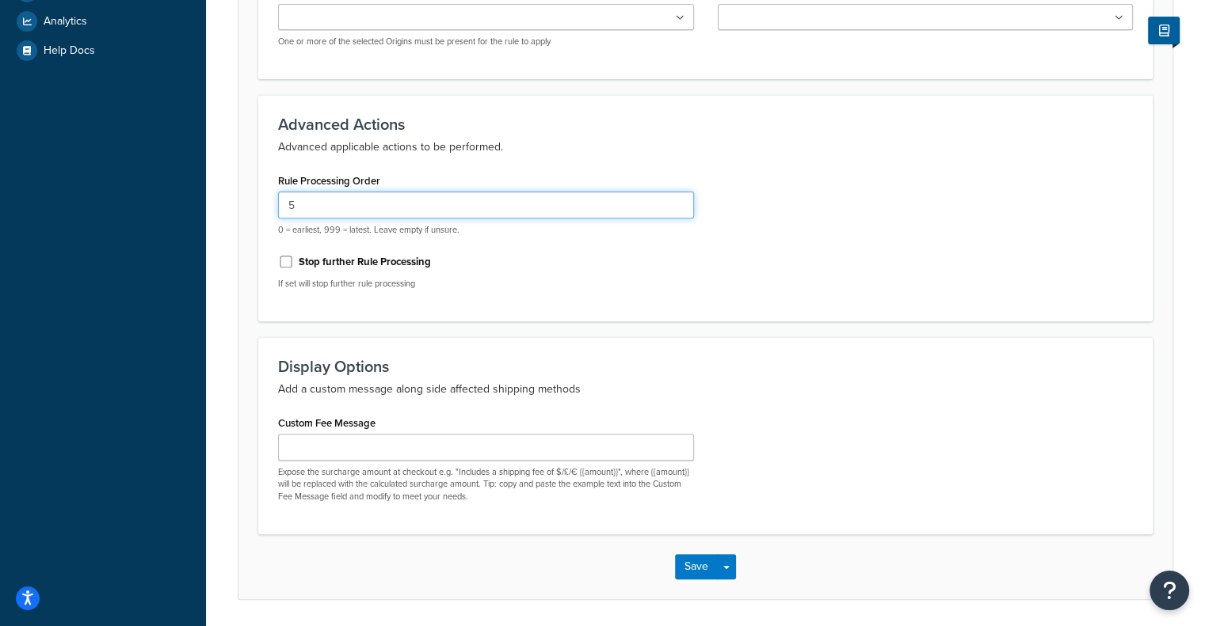
type input "5"
click at [687, 582] on div "Save Save Dropdown Save and Edit Save and Duplicate Save and Create New" at bounding box center [705, 567] width 934 height 65
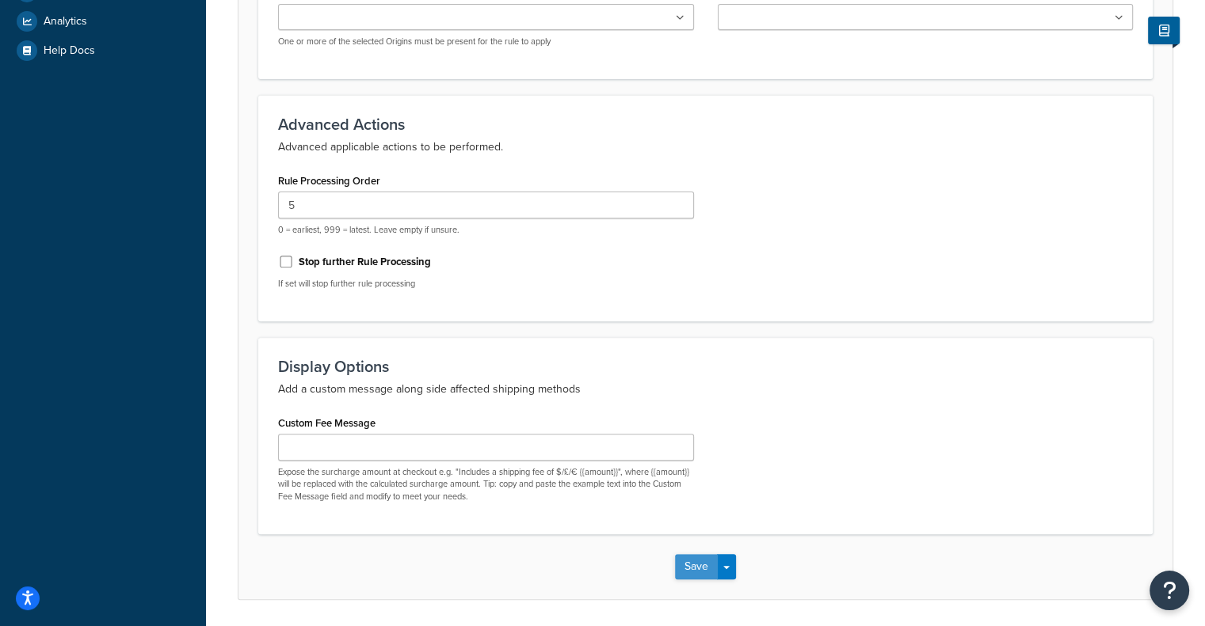
click at [696, 563] on button "Save" at bounding box center [696, 566] width 43 height 25
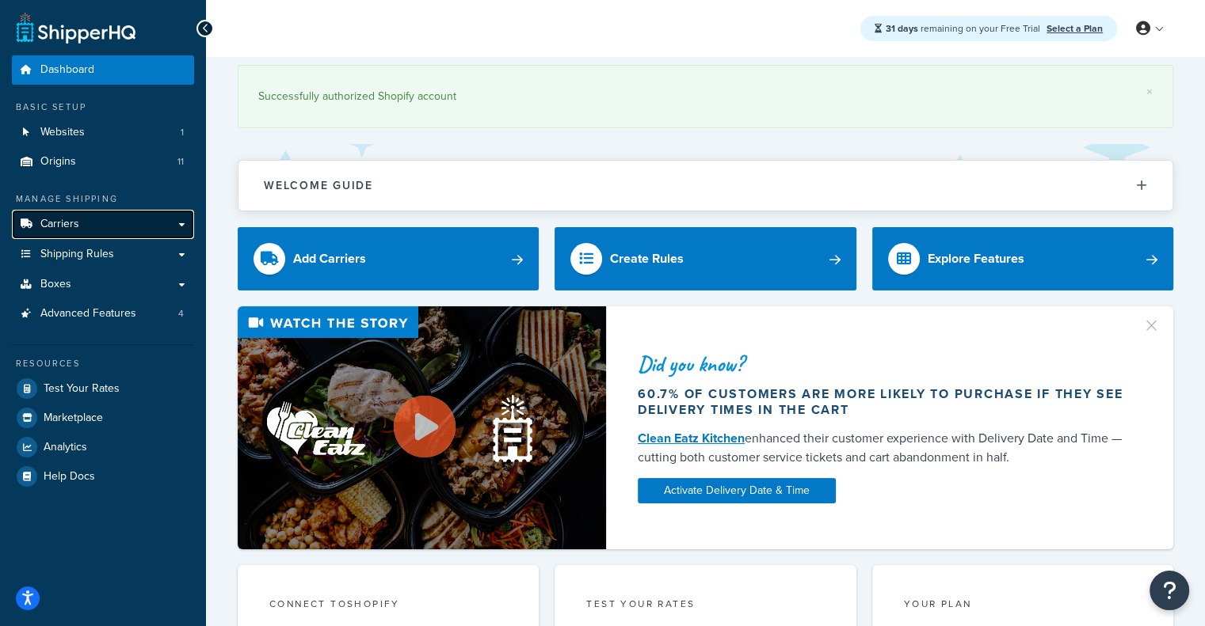
click at [79, 226] on link "Carriers" at bounding box center [103, 224] width 182 height 29
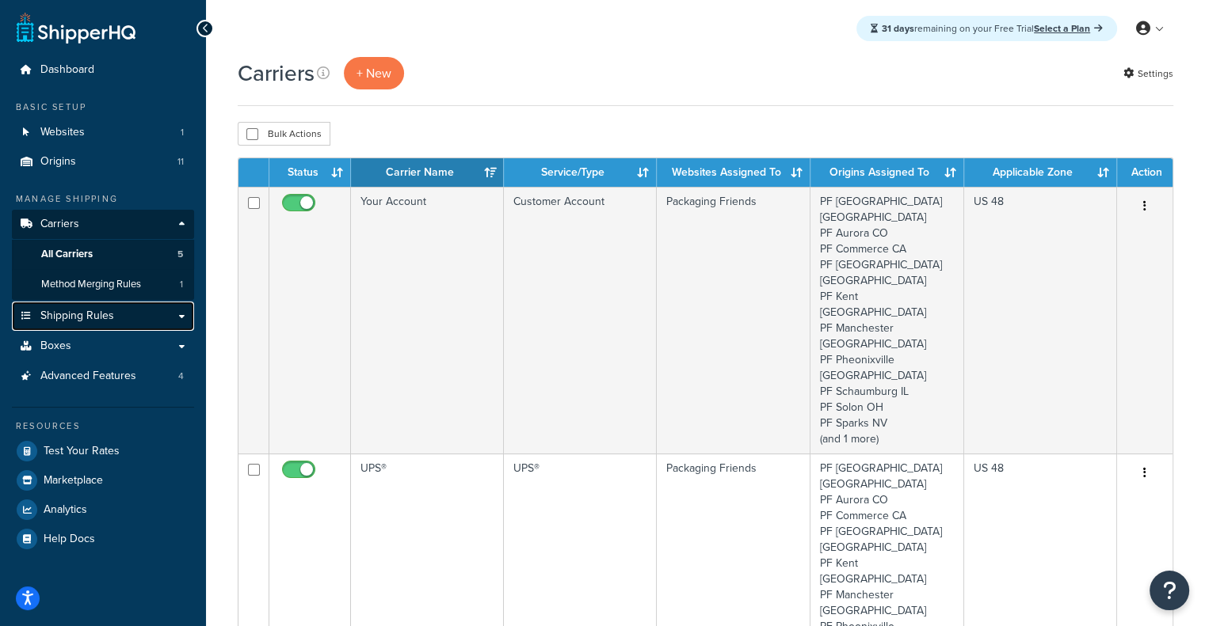
click at [74, 311] on span "Shipping Rules" at bounding box center [77, 316] width 74 height 13
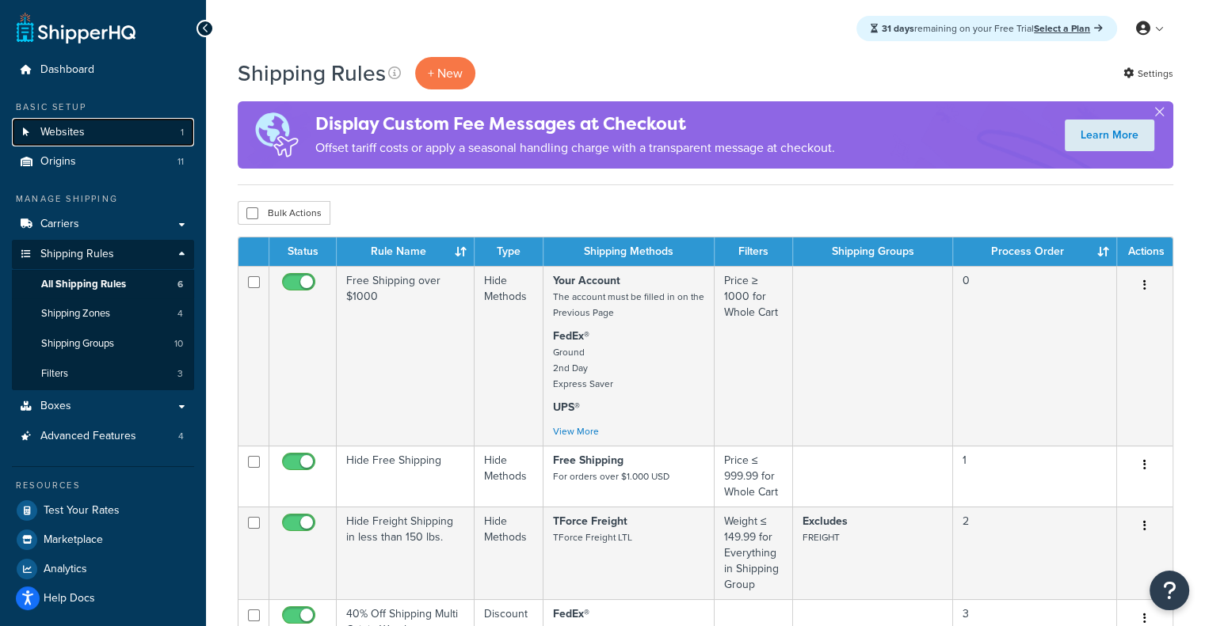
click at [73, 126] on span "Websites" at bounding box center [62, 132] width 44 height 13
